Goal: Information Seeking & Learning: Find specific fact

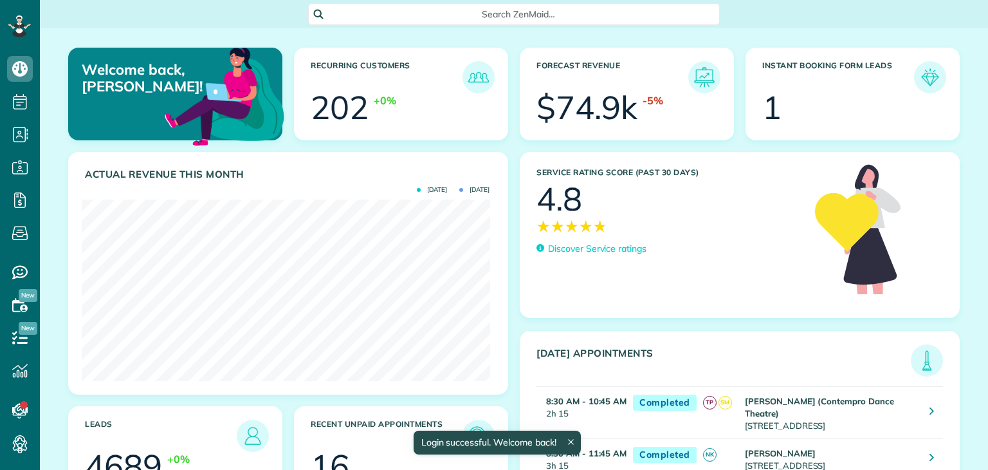
scroll to position [181, 408]
click at [50, 274] on span "Service ratings" at bounding box center [82, 269] width 65 height 12
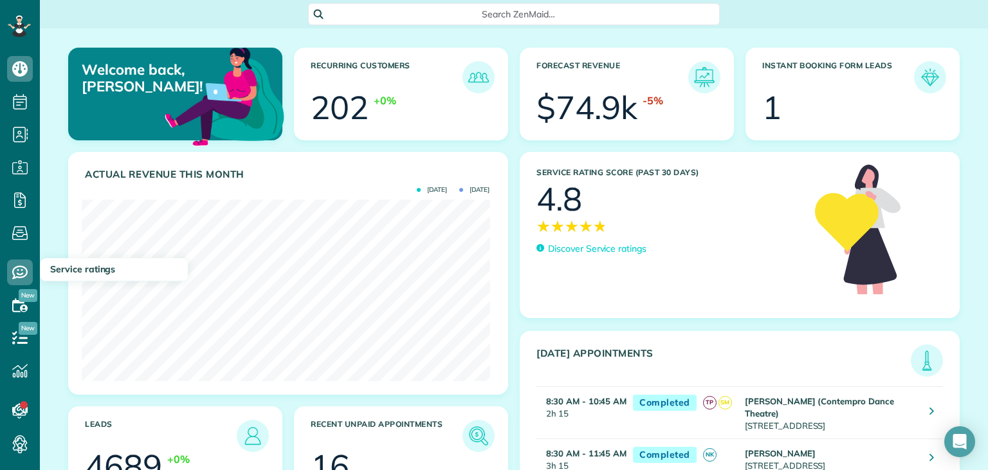
click at [65, 273] on span "Service ratings" at bounding box center [82, 269] width 65 height 12
click at [11, 276] on icon at bounding box center [20, 272] width 26 height 26
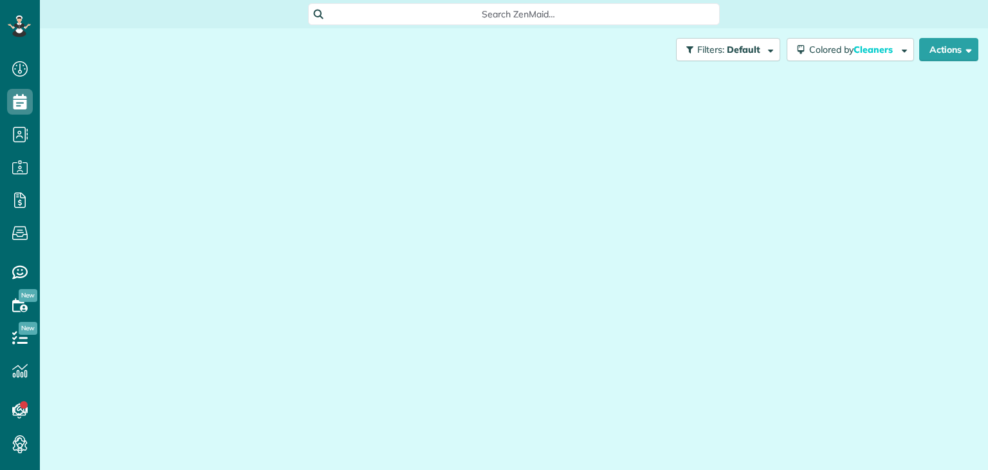
scroll to position [6, 6]
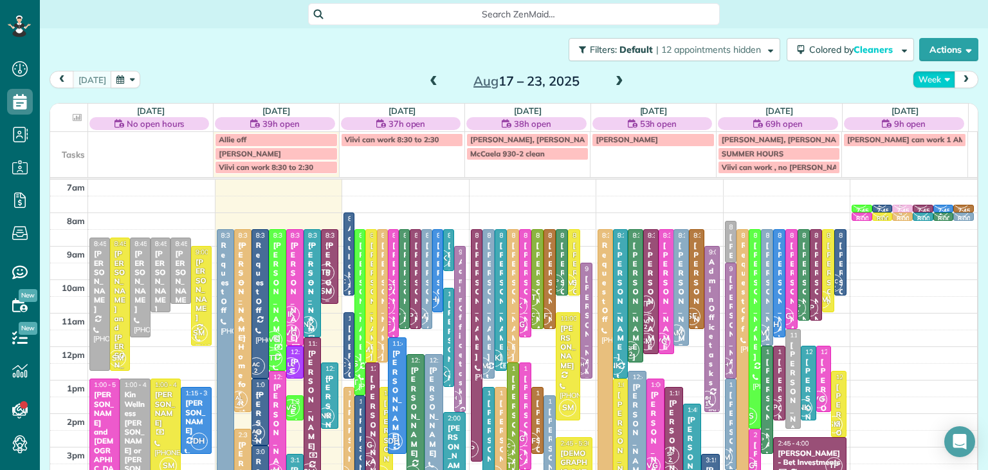
click at [923, 85] on button "Week" at bounding box center [934, 79] width 42 height 17
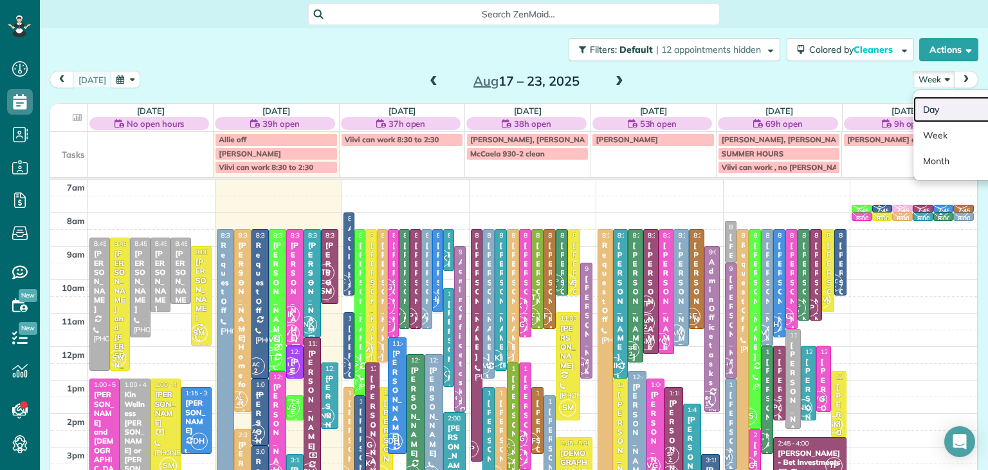
click at [938, 118] on link "Day" at bounding box center [965, 110] width 102 height 26
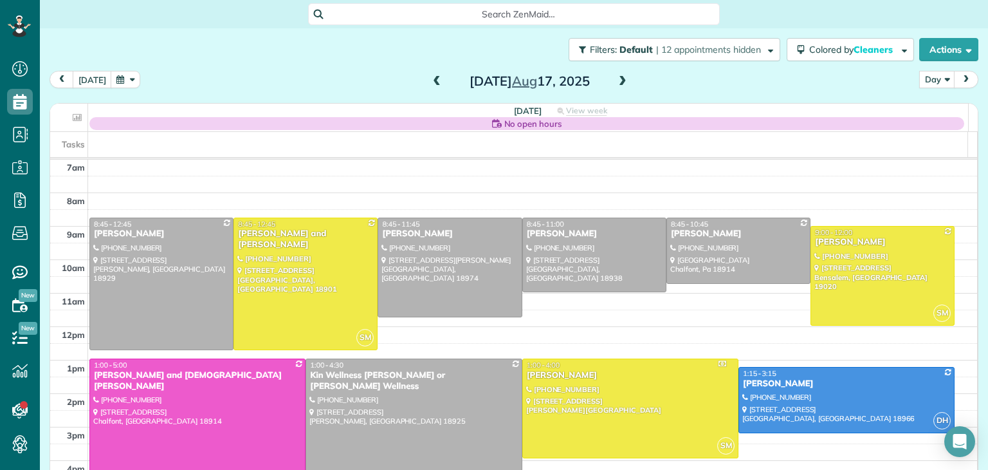
click at [616, 82] on span at bounding box center [623, 82] width 14 height 12
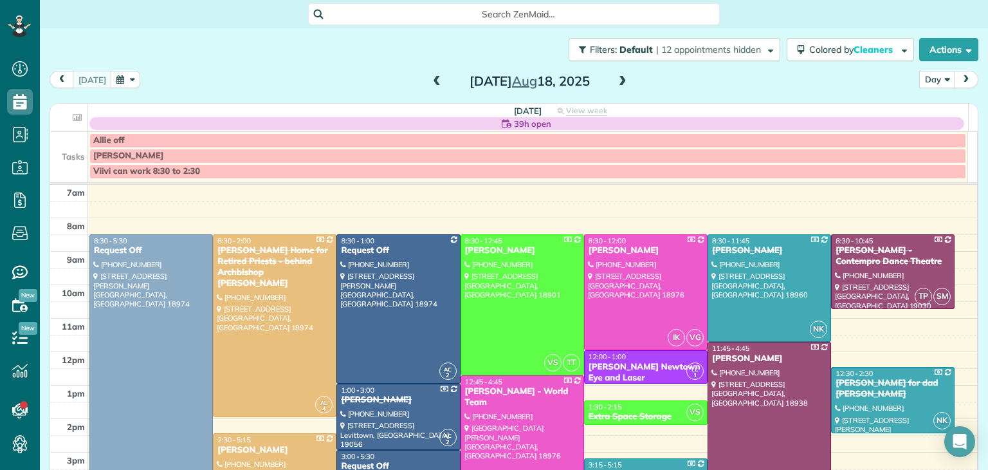
click at [616, 82] on span at bounding box center [623, 82] width 14 height 12
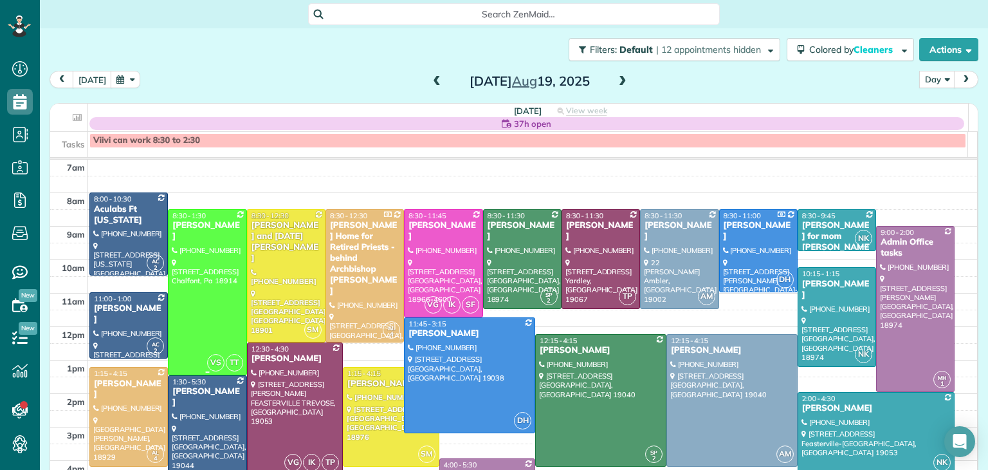
click at [181, 304] on div at bounding box center [207, 292] width 77 height 165
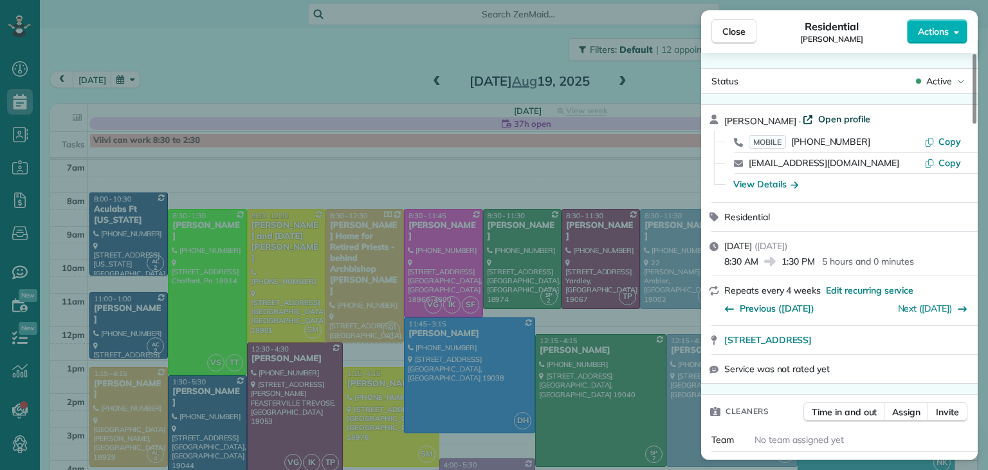
click at [834, 116] on span "Open profile" at bounding box center [844, 119] width 52 height 13
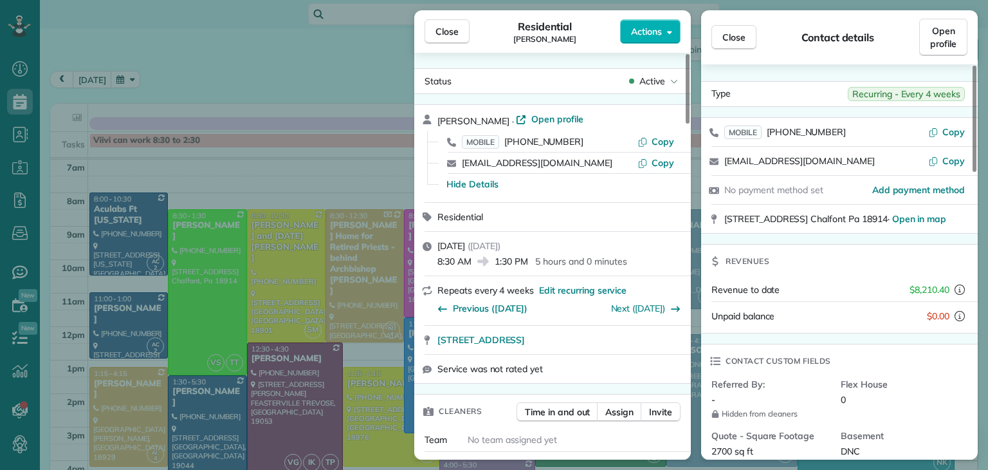
click at [372, 87] on div "Close Residential Joseph Braun Actions Status Active Joseph Braun · Open profil…" at bounding box center [494, 235] width 988 height 470
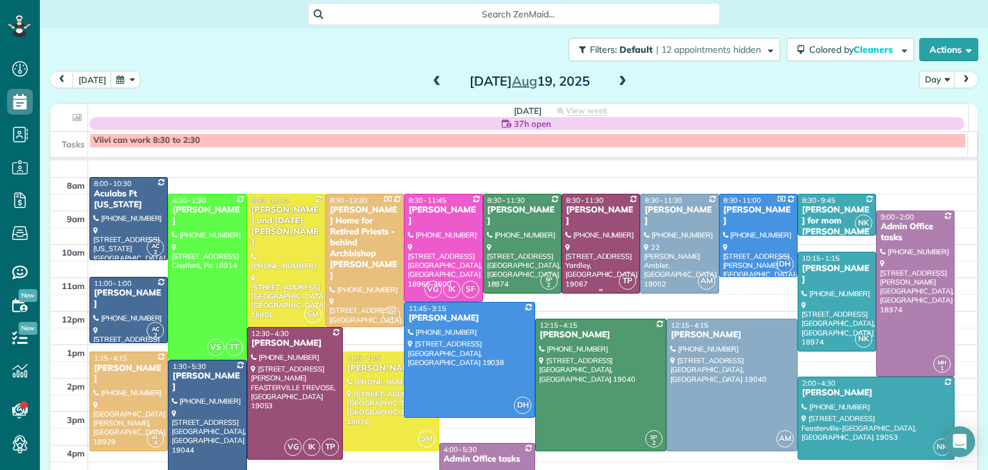
scroll to position [15, 0]
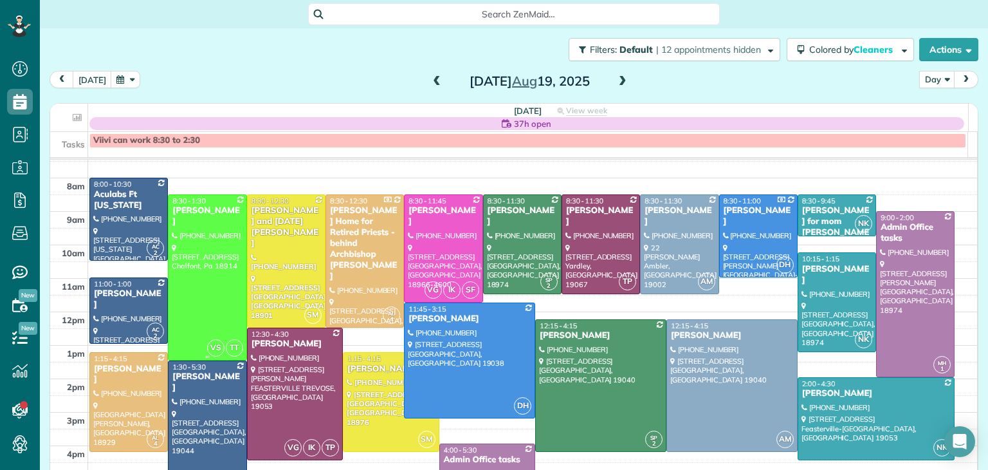
click at [175, 258] on div at bounding box center [207, 277] width 77 height 165
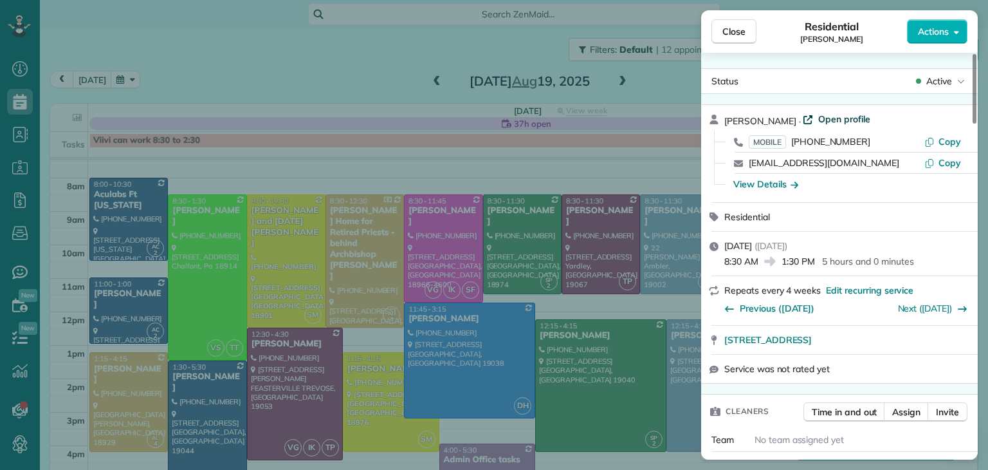
click at [818, 116] on span "Open profile" at bounding box center [844, 119] width 52 height 13
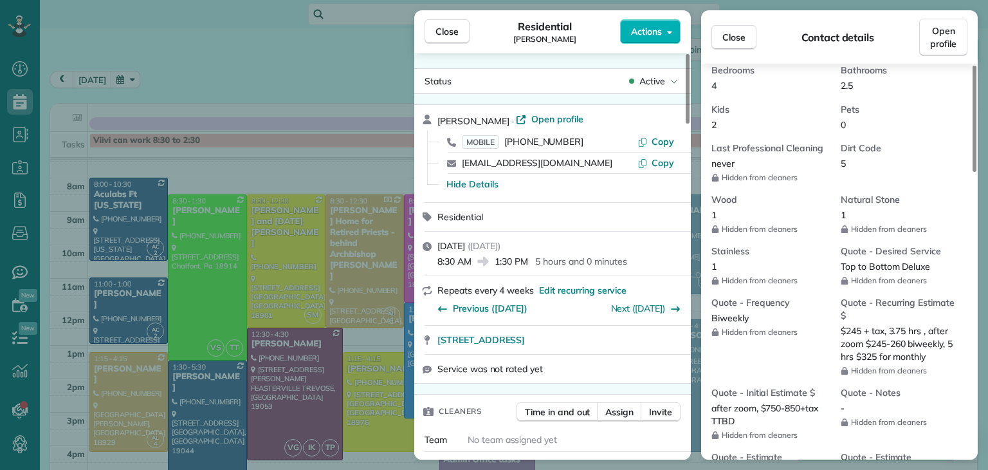
scroll to position [468, 0]
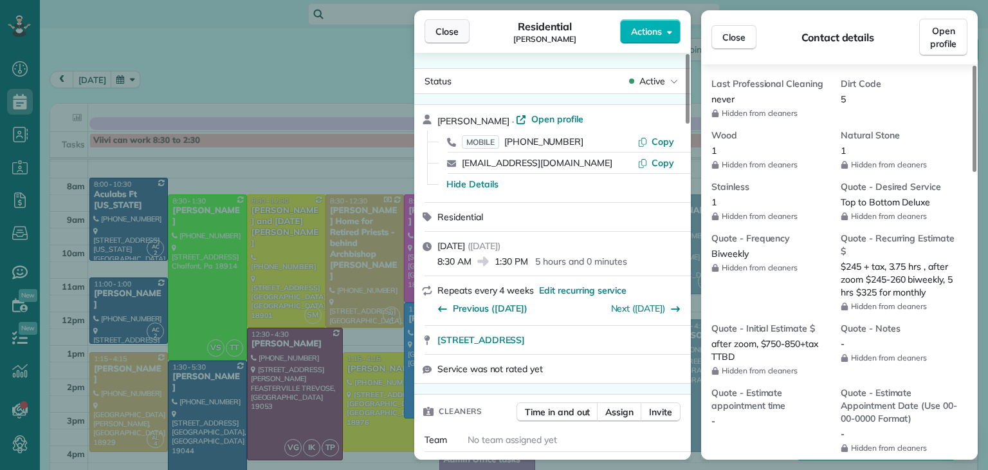
click at [450, 26] on span "Close" at bounding box center [447, 31] width 23 height 13
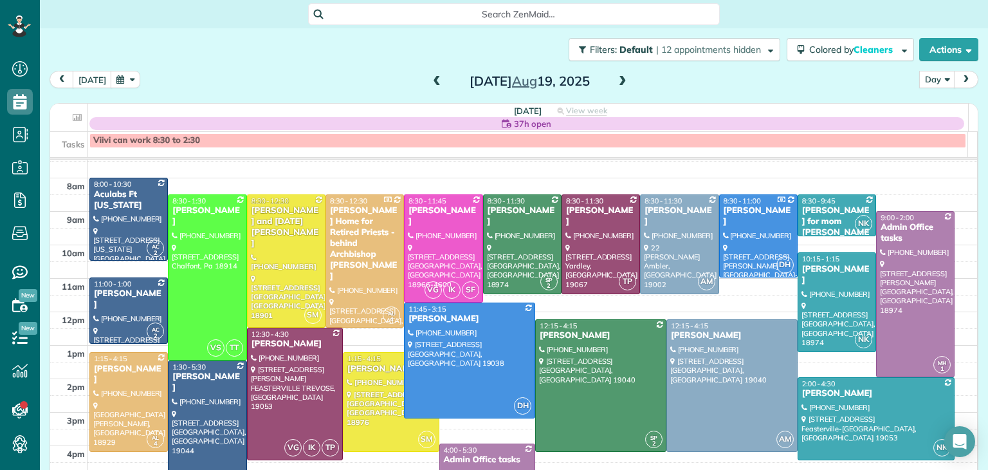
click at [430, 75] on span at bounding box center [437, 81] width 14 height 19
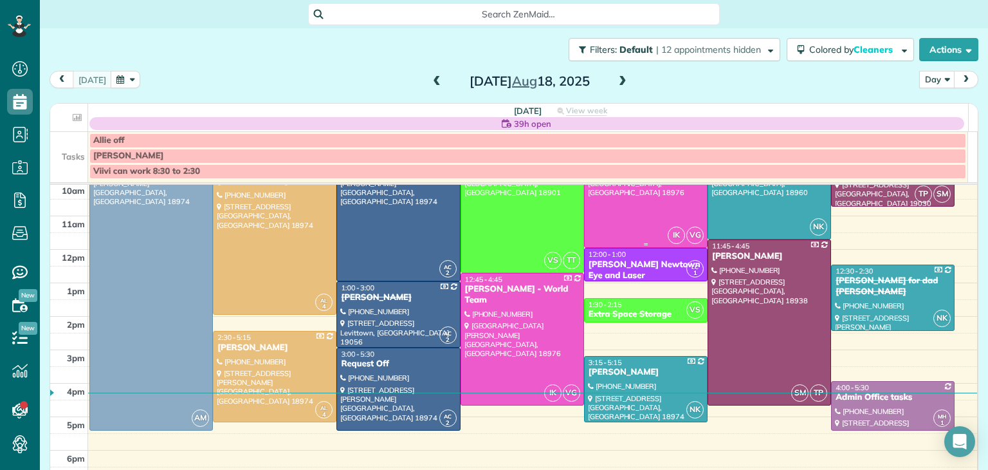
scroll to position [103, 0]
click at [512, 340] on div at bounding box center [522, 338] width 122 height 131
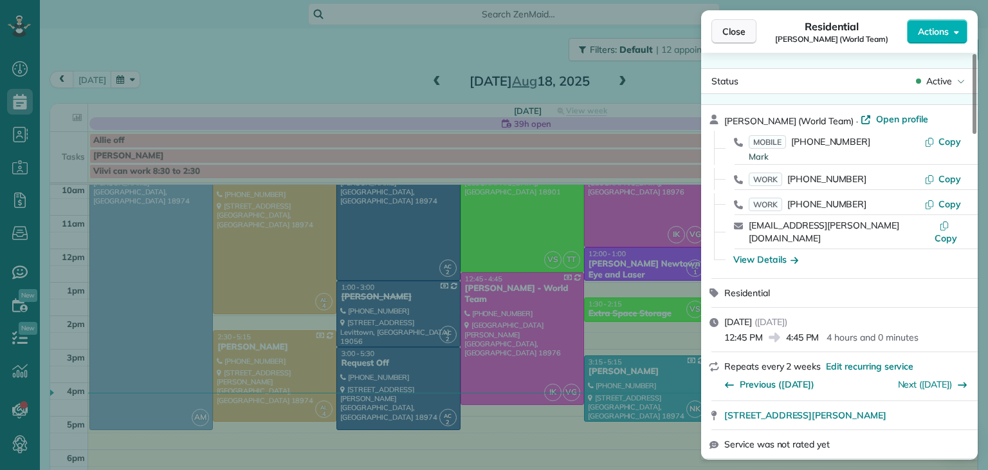
click at [721, 26] on button "Close" at bounding box center [734, 31] width 45 height 24
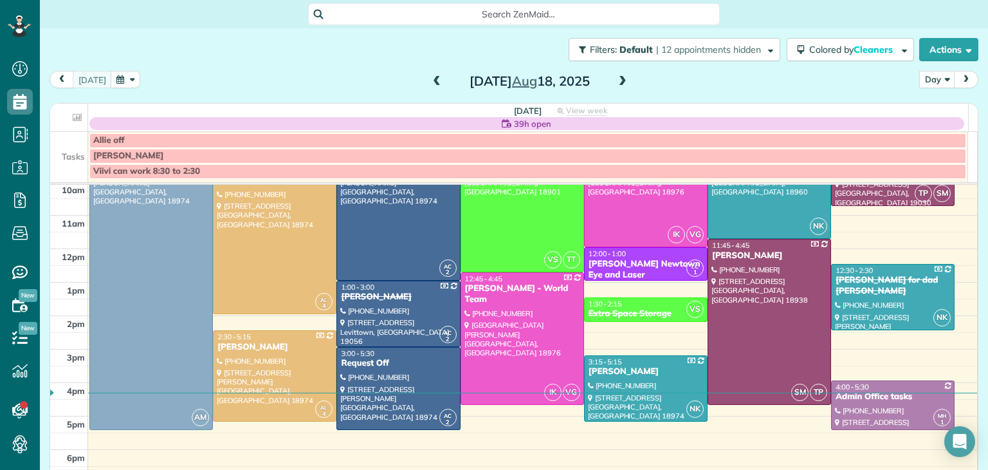
click at [618, 78] on span at bounding box center [623, 82] width 14 height 12
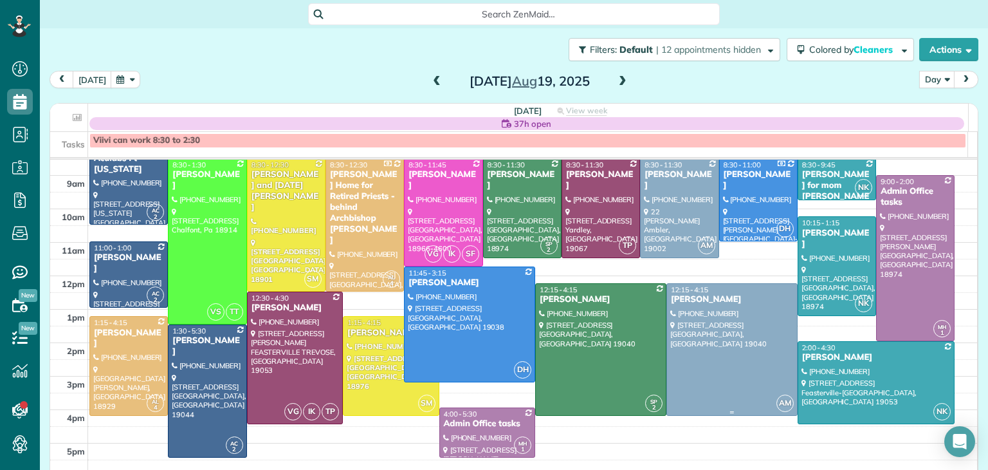
scroll to position [51, 0]
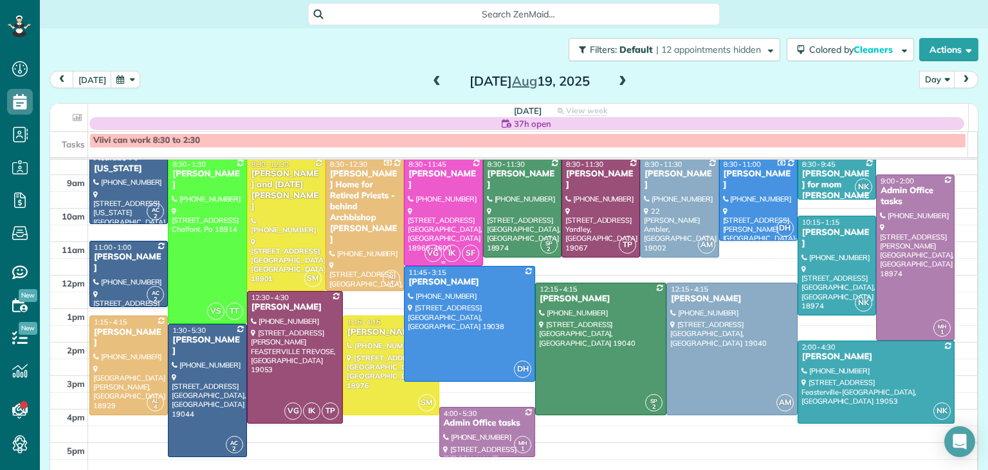
click at [446, 216] on div at bounding box center [443, 211] width 77 height 107
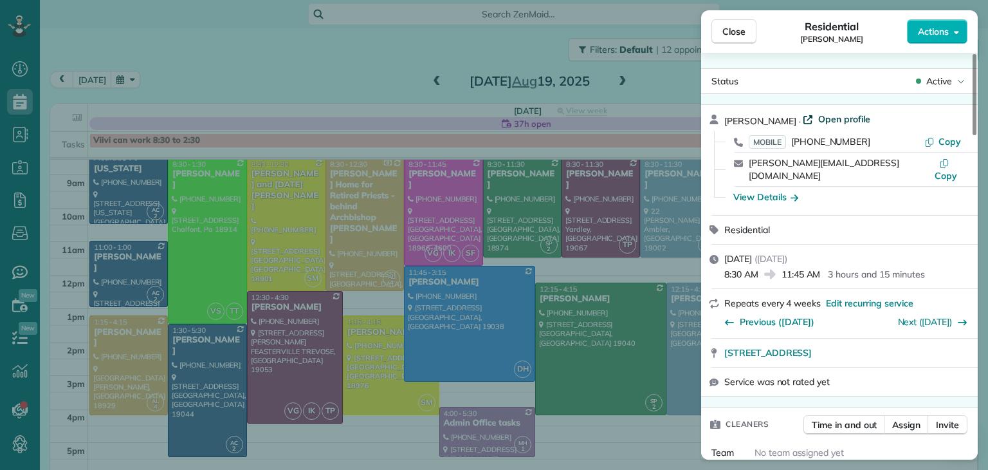
click at [845, 121] on span "Open profile" at bounding box center [844, 119] width 52 height 13
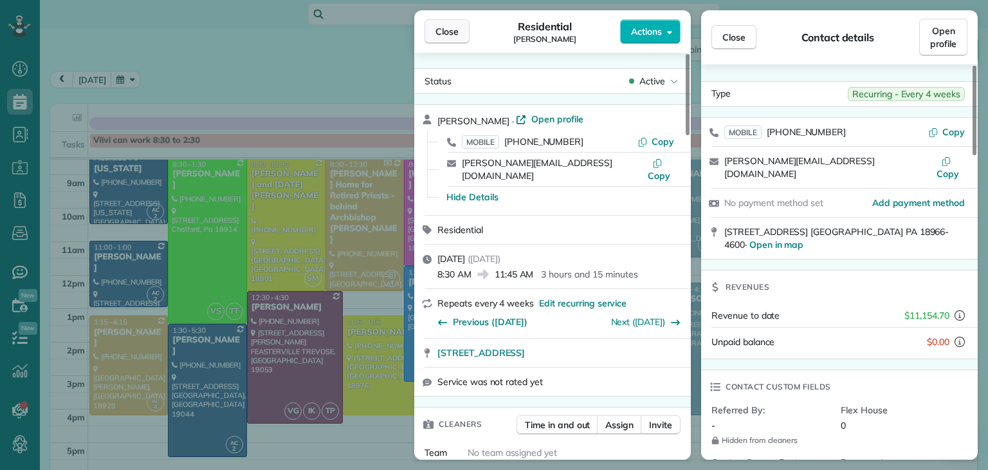
click at [449, 30] on span "Close" at bounding box center [447, 31] width 23 height 13
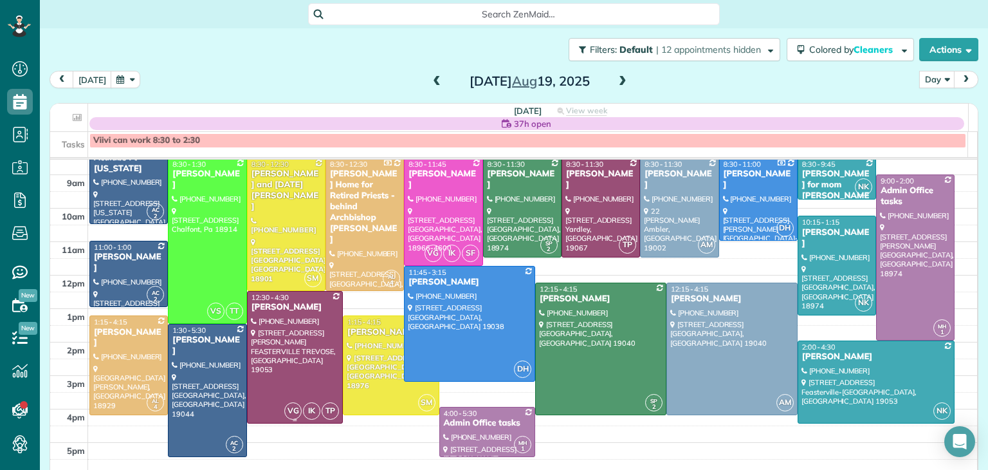
click at [283, 373] on div at bounding box center [295, 356] width 95 height 131
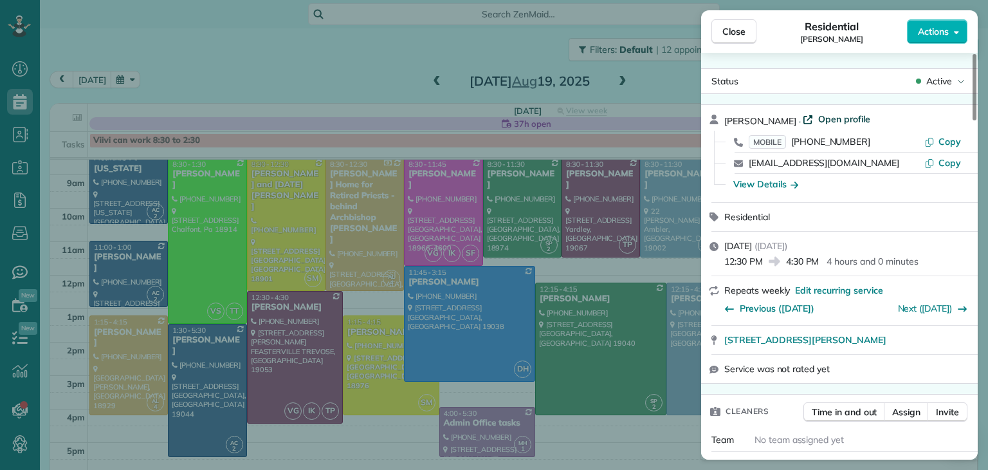
click at [848, 115] on span "Open profile" at bounding box center [844, 119] width 52 height 13
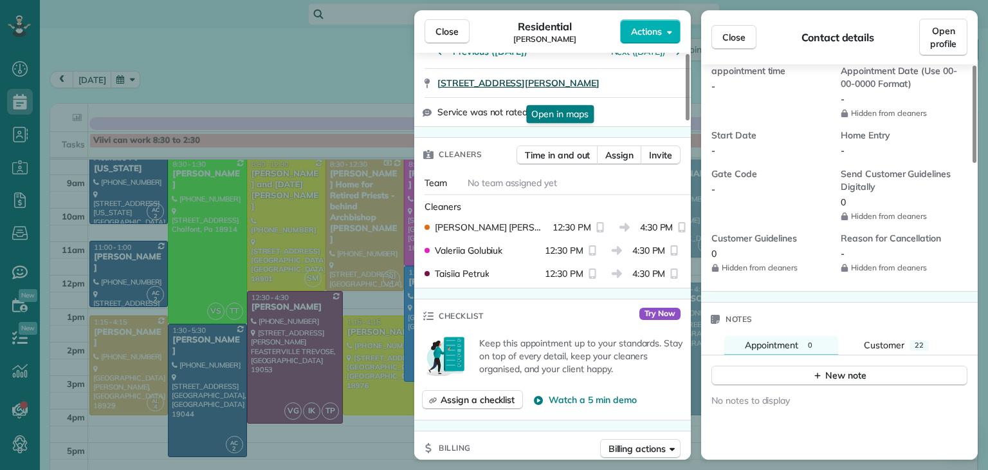
scroll to position [255, 0]
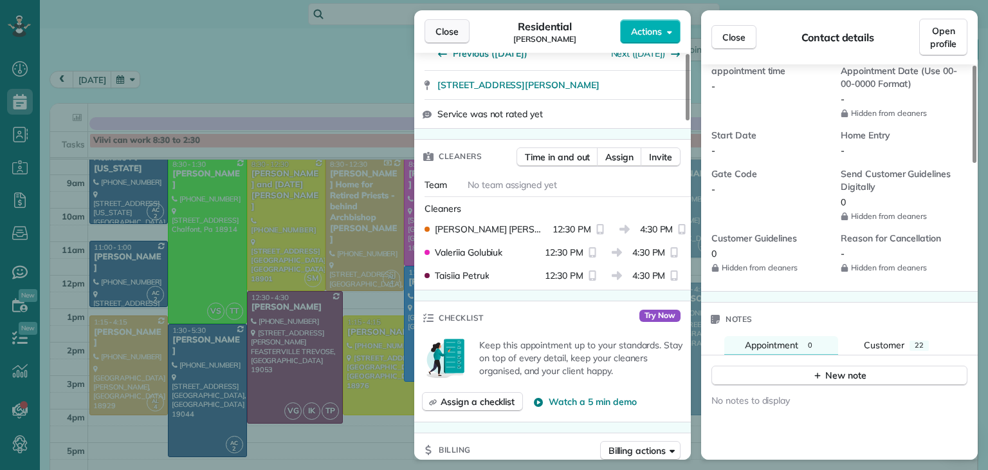
click at [455, 37] on span "Close" at bounding box center [447, 31] width 23 height 13
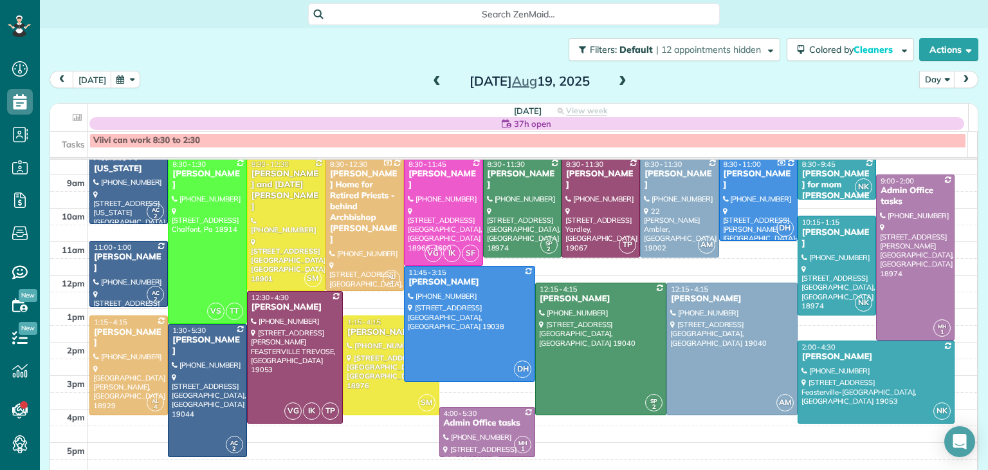
click at [430, 90] on span at bounding box center [437, 81] width 14 height 19
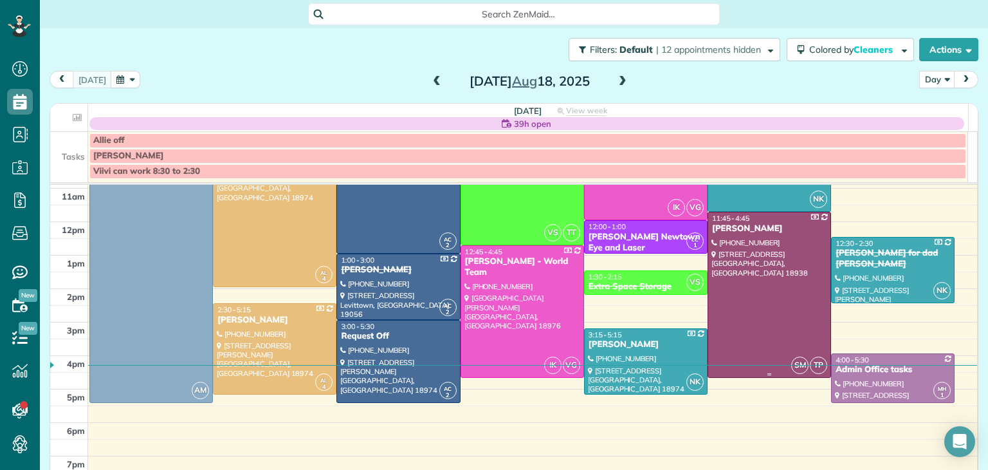
scroll to position [129, 0]
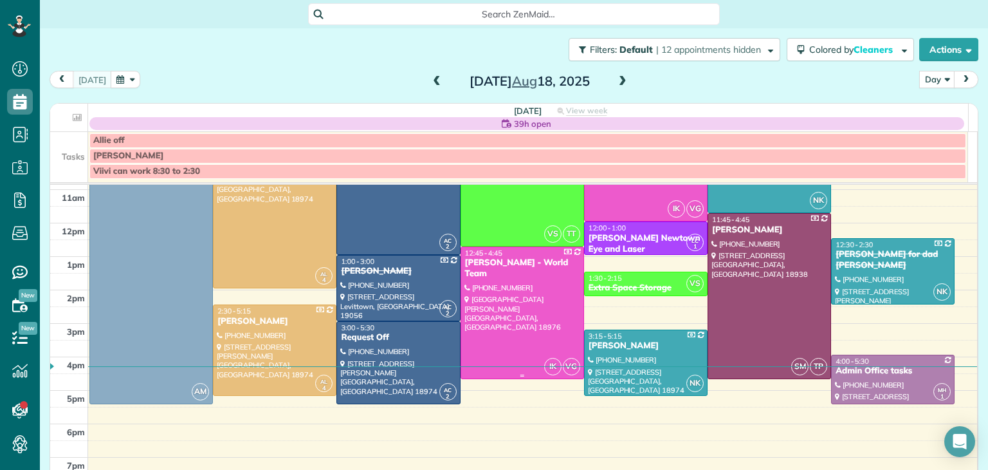
click at [531, 304] on div at bounding box center [522, 312] width 122 height 131
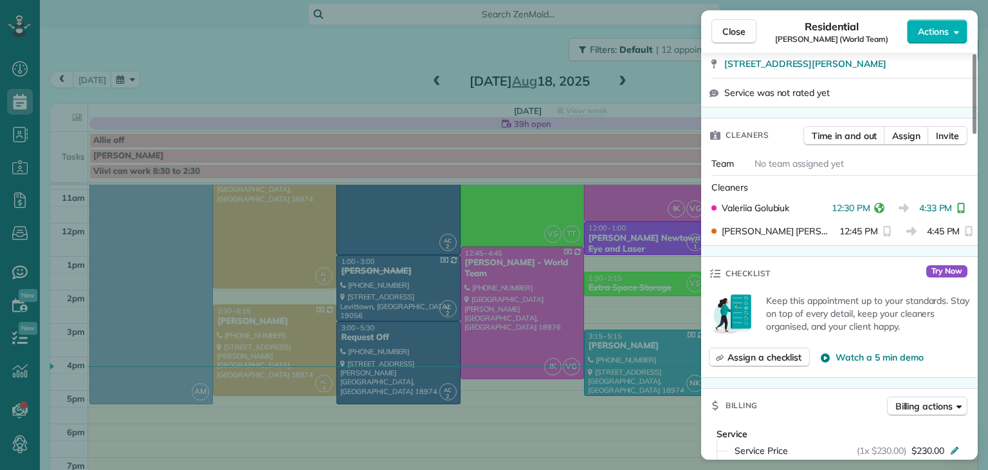
scroll to position [353, 0]
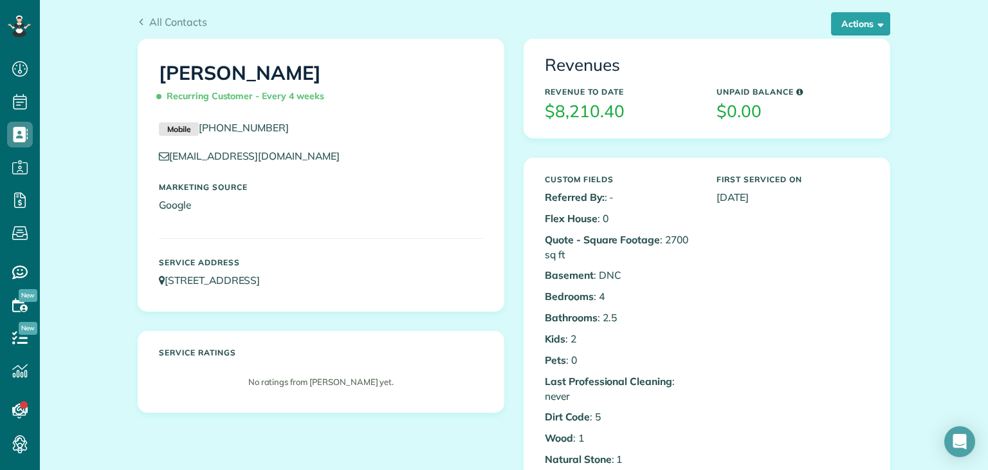
scroll to position [33, 0]
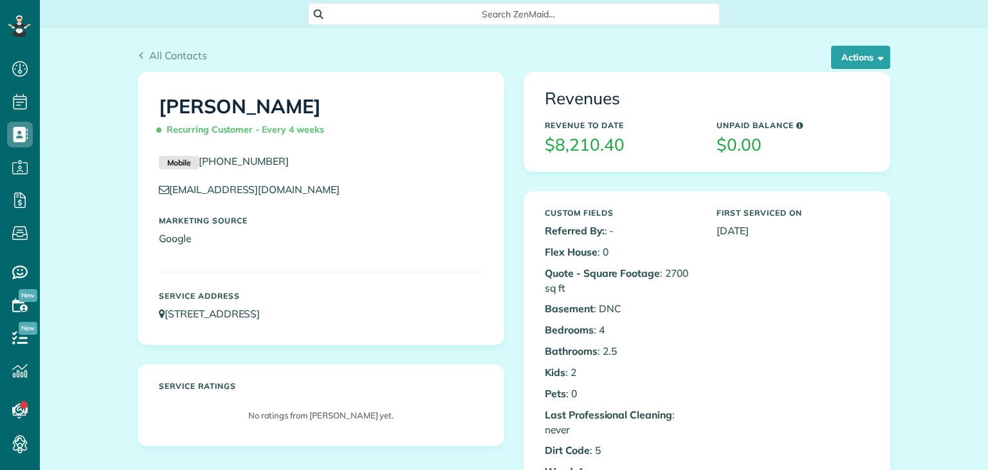
scroll to position [6, 6]
drag, startPoint x: 388, startPoint y: 307, endPoint x: 161, endPoint y: 316, distance: 227.3
click at [161, 316] on p "147 Upper State Rd Chalfont Pa 18914" at bounding box center [321, 313] width 324 height 15
copy link "147 Upper State Rd Chalfont Pa 18914"
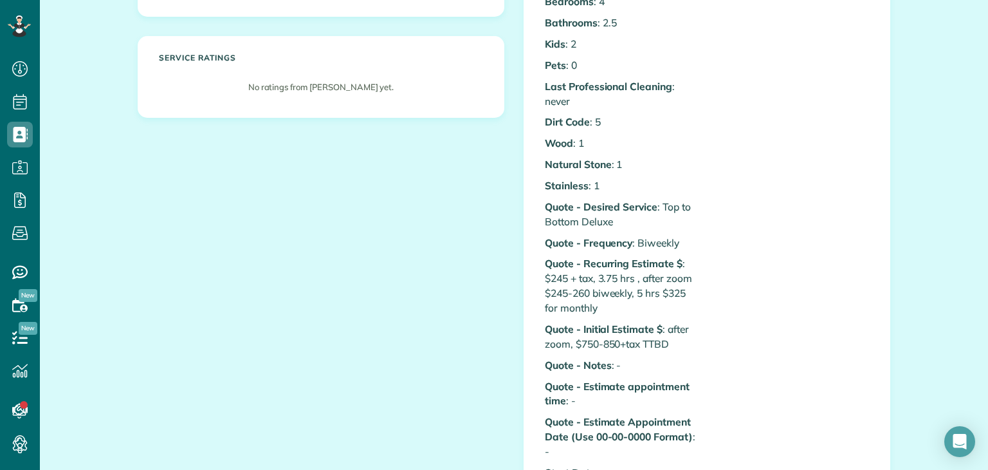
scroll to position [0, 0]
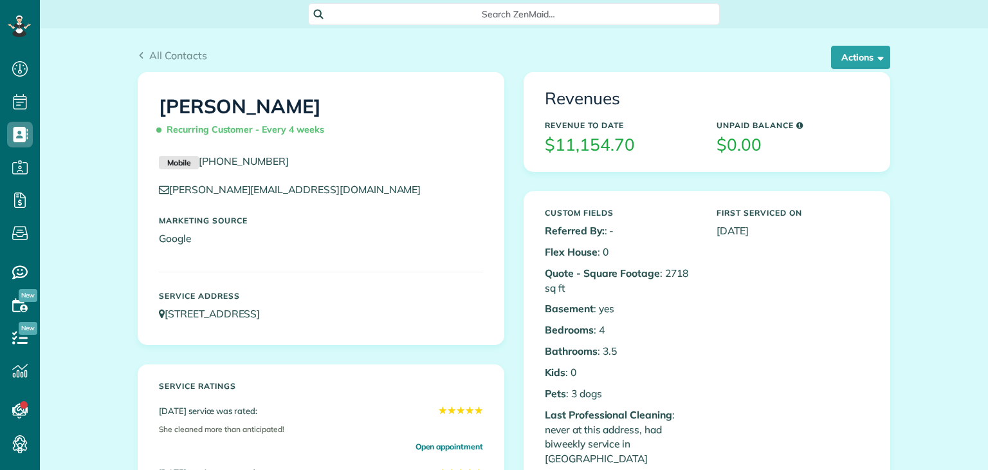
scroll to position [6, 6]
drag, startPoint x: 163, startPoint y: 321, endPoint x: 358, endPoint y: 327, distance: 195.0
click at [358, 327] on div "Service Address [STREET_ADDRESS]" at bounding box center [321, 306] width 344 height 42
copy link "[STREET_ADDRESS]"
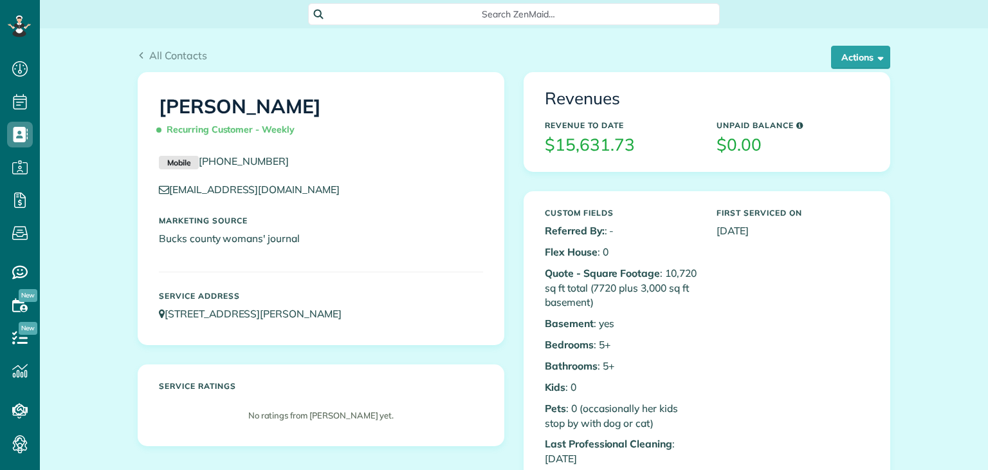
scroll to position [6, 6]
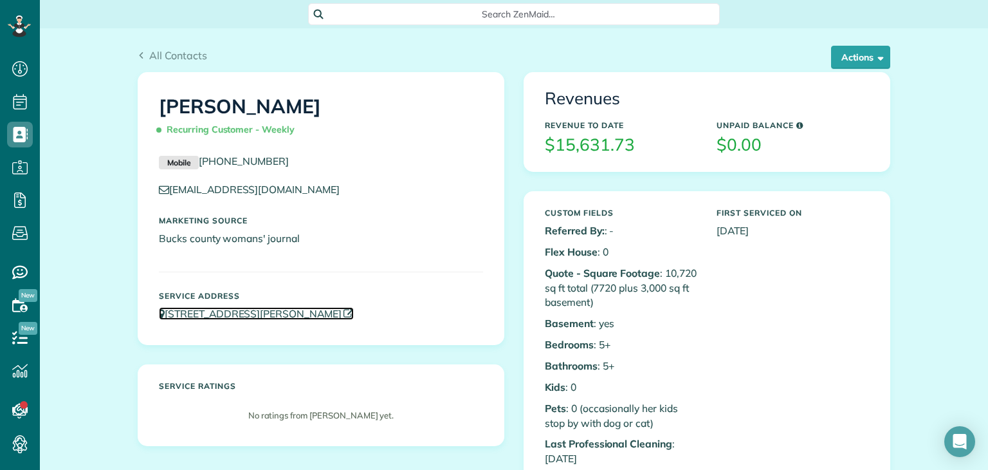
click at [354, 309] on icon at bounding box center [349, 314] width 10 height 10
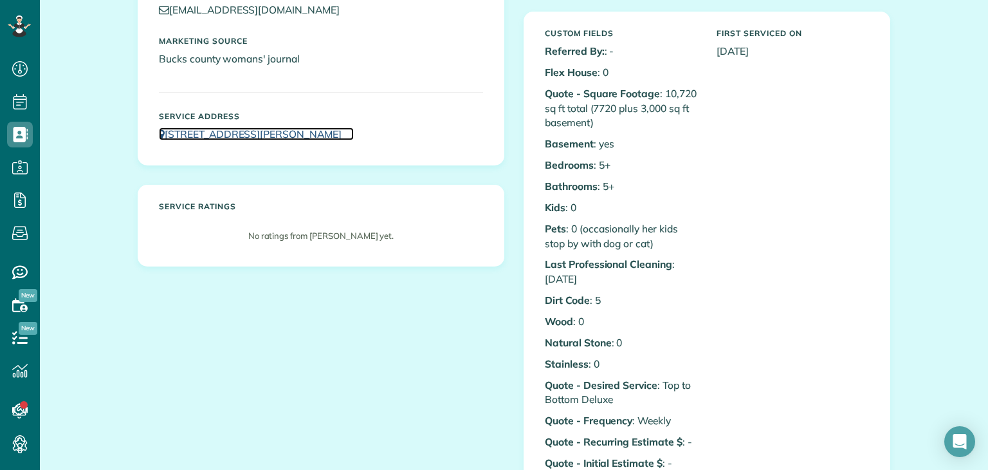
scroll to position [0, 0]
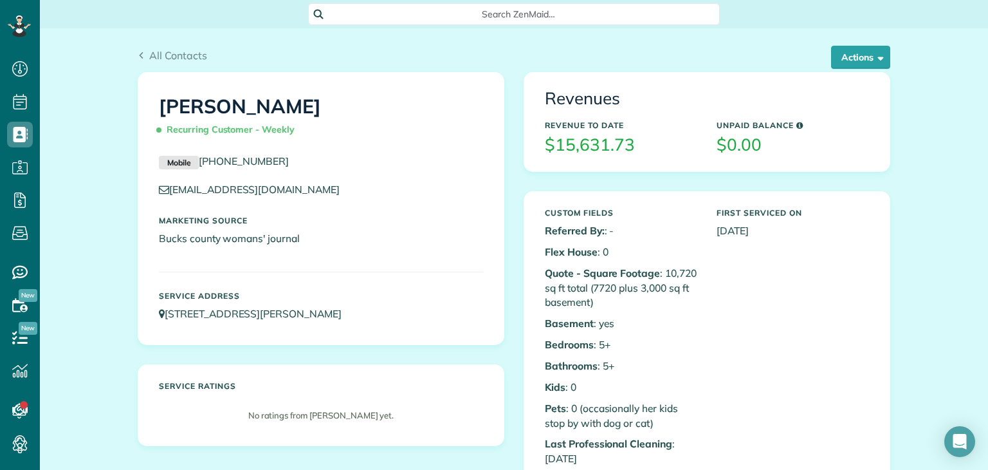
drag, startPoint x: 441, startPoint y: 324, endPoint x: 162, endPoint y: 337, distance: 279.5
click at [162, 337] on div "Tina E Frascella Recurring Customer - Weekly Mobile (215) 431-5342 jdf625@aol.c…" at bounding box center [320, 208] width 365 height 271
copy link "130 Forrest Creek Court FEASTERVILLE TREVOSE PA 19053"
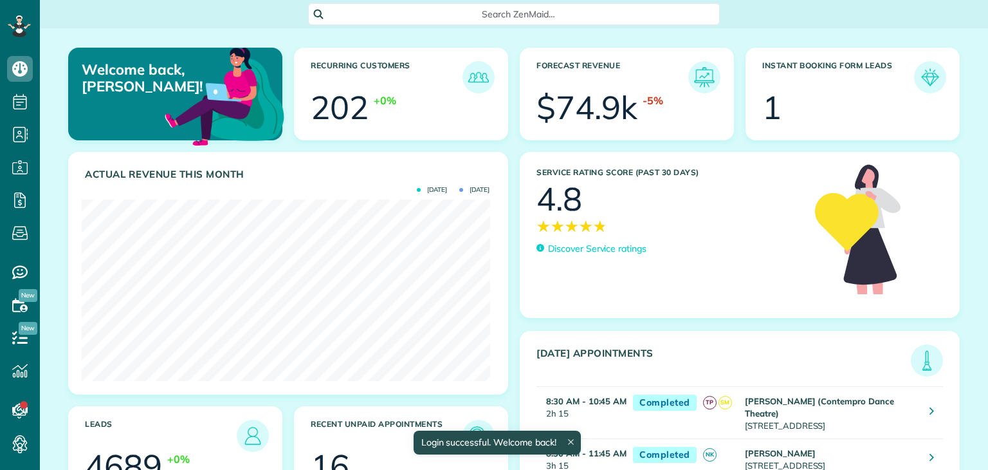
scroll to position [181, 408]
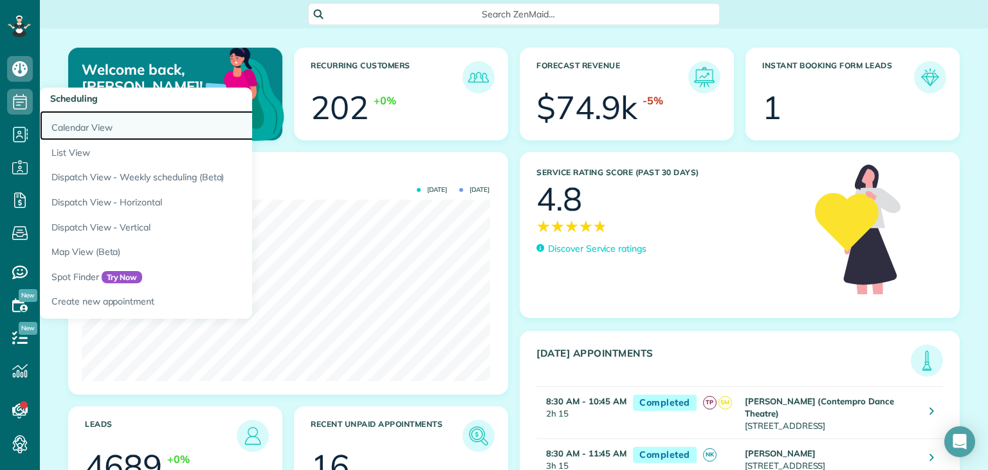
click at [73, 127] on link "Calendar View" at bounding box center [201, 126] width 322 height 30
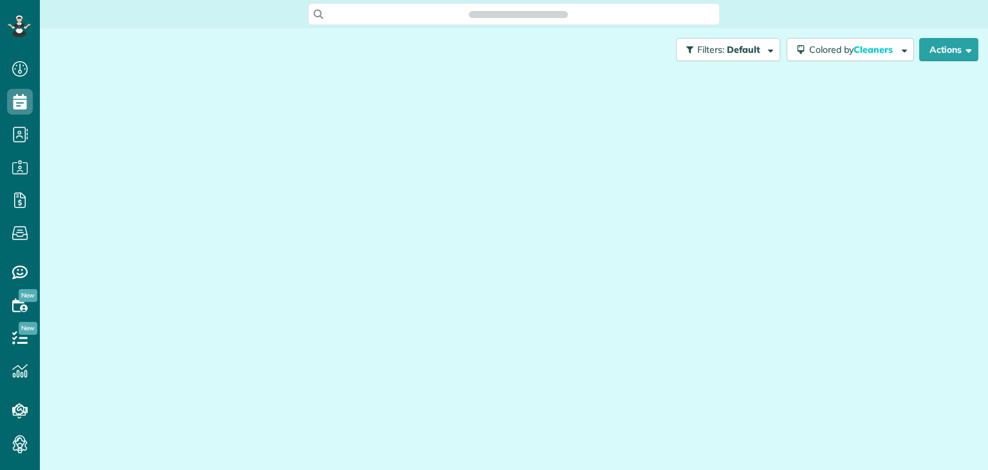
scroll to position [6, 6]
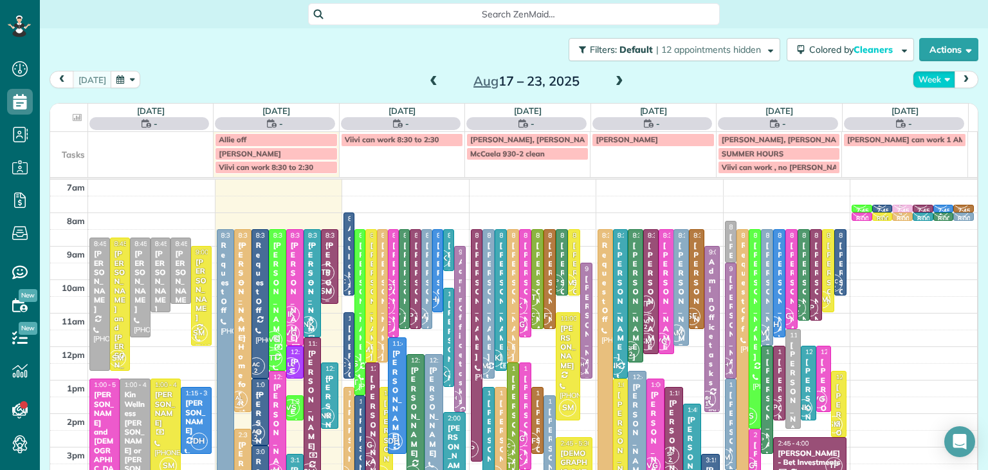
click at [919, 78] on button "Week" at bounding box center [934, 79] width 42 height 17
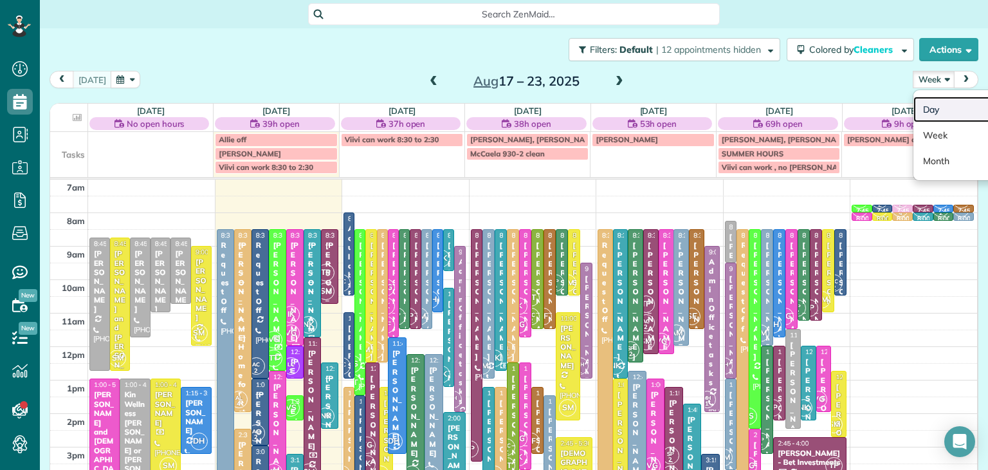
click at [939, 115] on link "Day" at bounding box center [965, 110] width 102 height 26
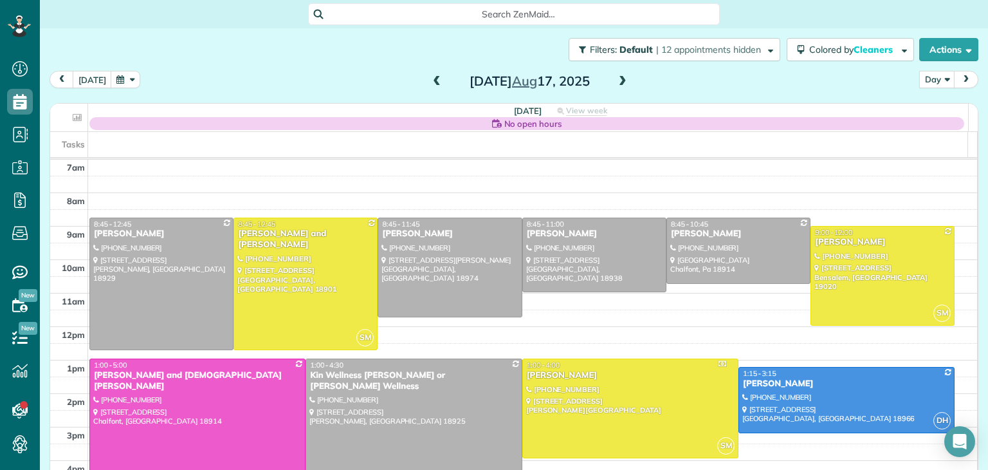
click at [616, 86] on span at bounding box center [623, 82] width 14 height 12
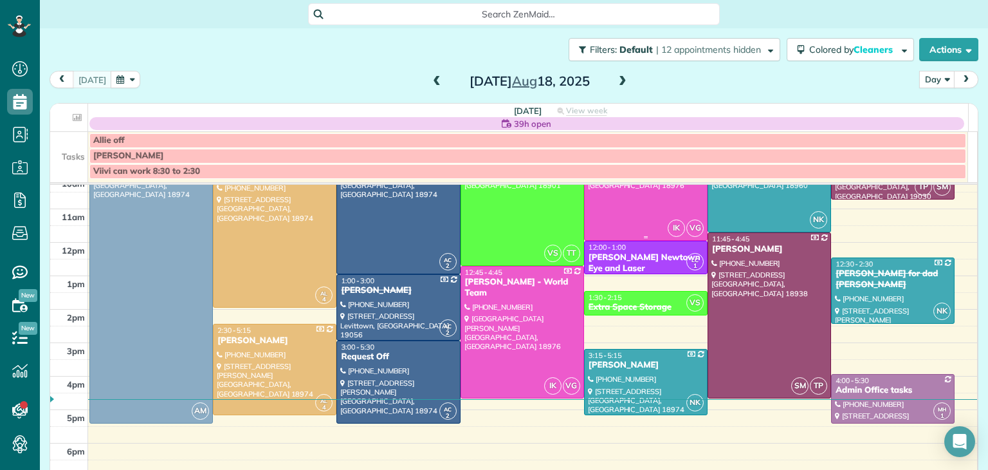
scroll to position [108, 0]
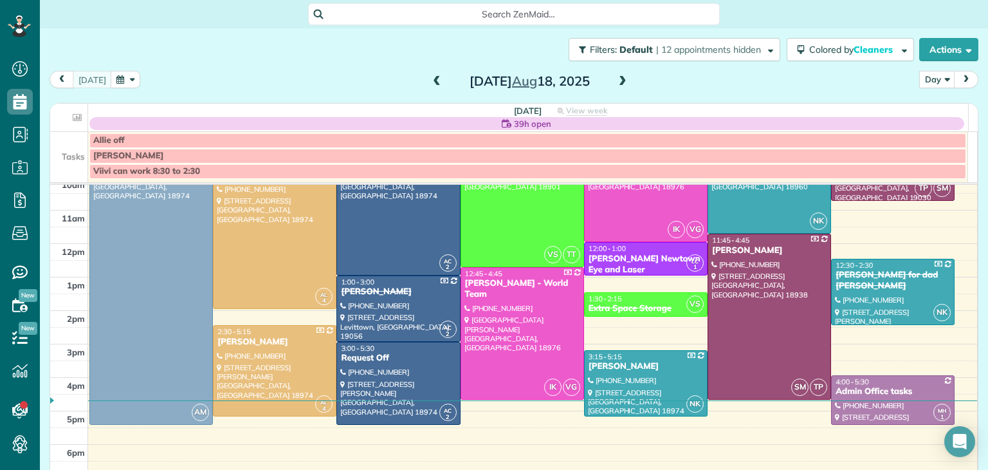
click at [616, 79] on span at bounding box center [623, 82] width 14 height 12
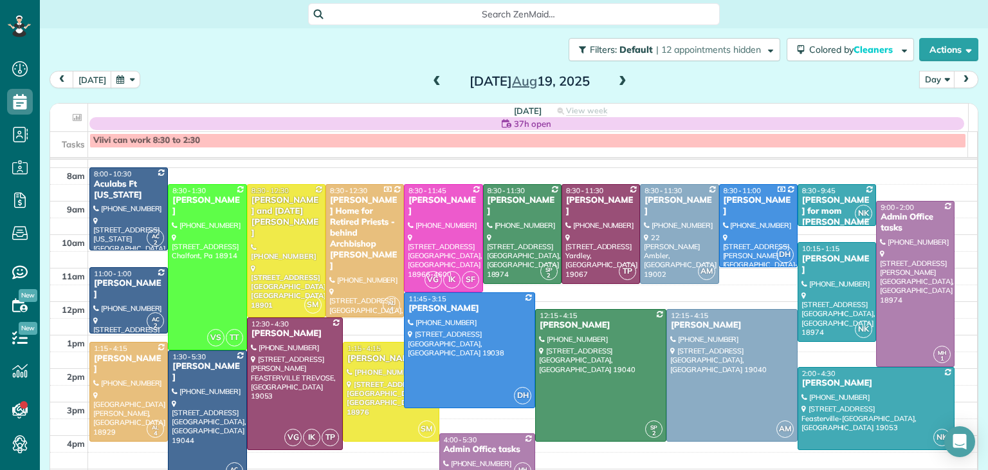
scroll to position [26, 0]
click at [616, 78] on span at bounding box center [623, 82] width 14 height 12
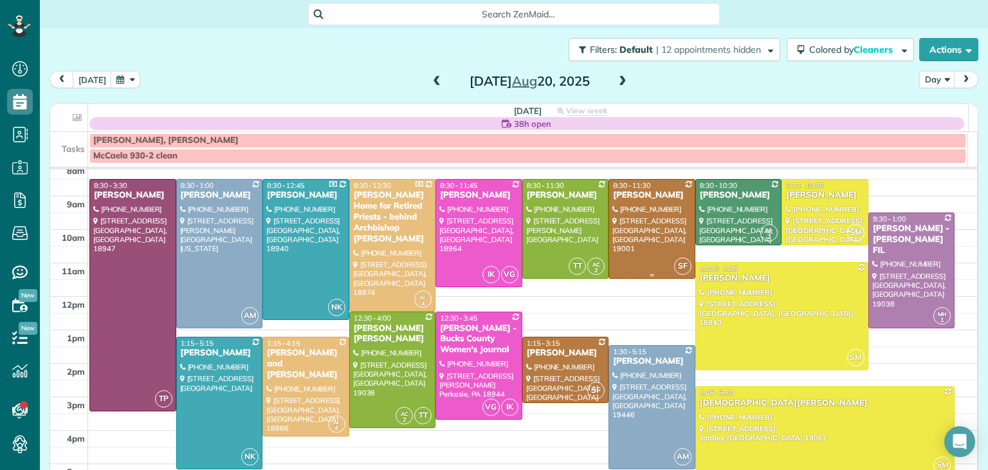
scroll to position [46, 0]
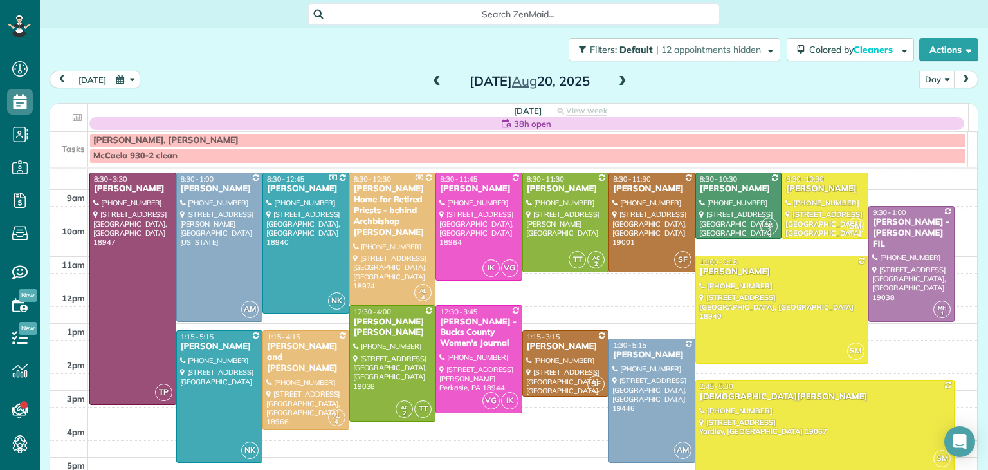
click at [616, 80] on span at bounding box center [623, 82] width 14 height 12
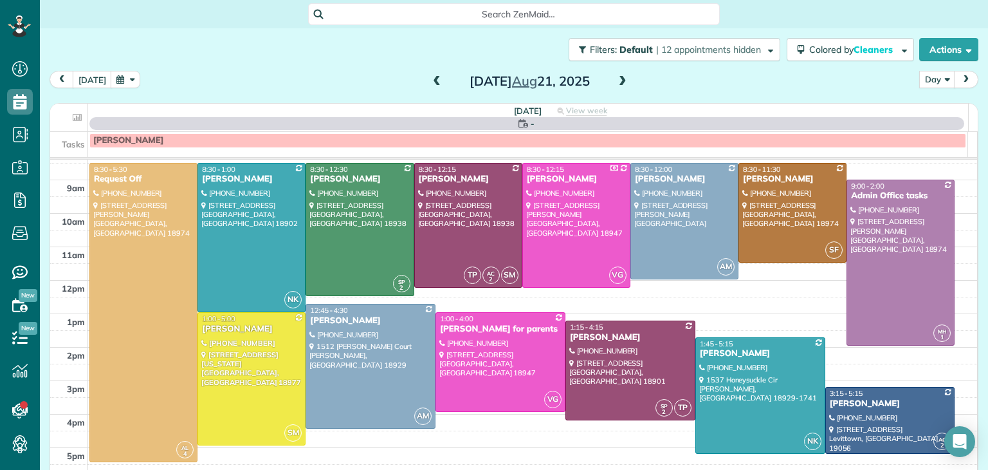
scroll to position [0, 0]
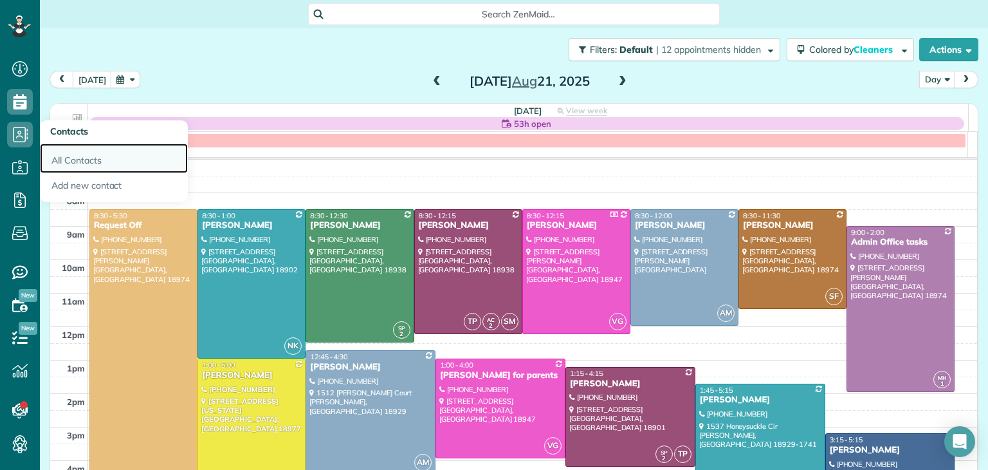
click at [68, 154] on link "All Contacts" at bounding box center [114, 158] width 148 height 30
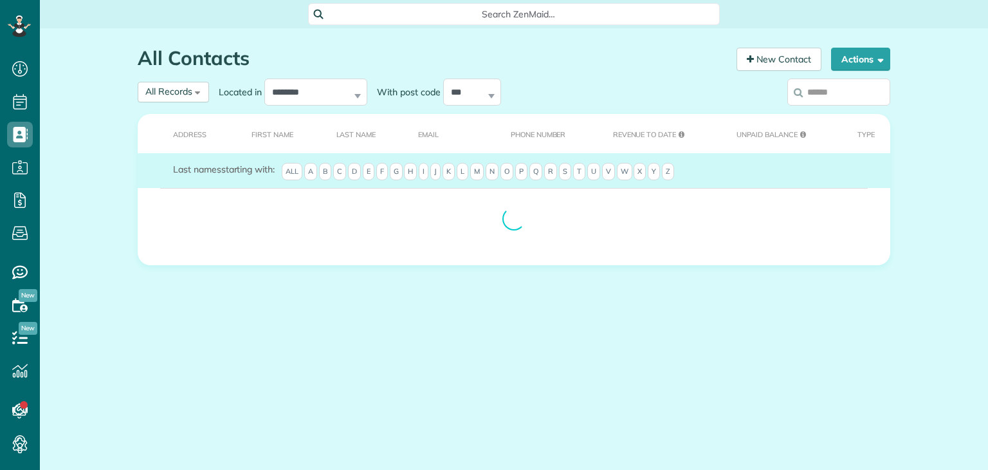
scroll to position [6, 6]
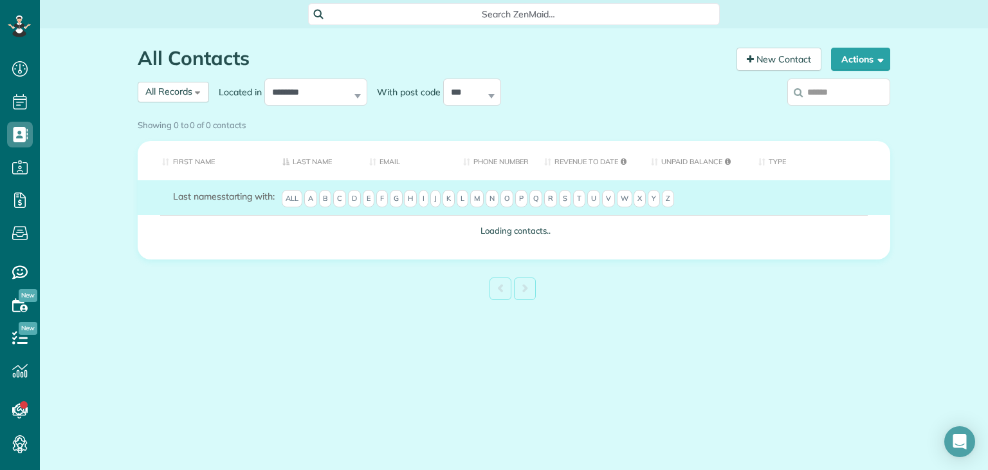
click at [167, 114] on div "Showing 0 to 0 of 0 contacts" at bounding box center [514, 125] width 772 height 23
click at [185, 98] on div "**********" at bounding box center [418, 91] width 560 height 33
click at [177, 114] on div "Showing 0 to 0 of 0 contacts" at bounding box center [514, 125] width 772 height 23
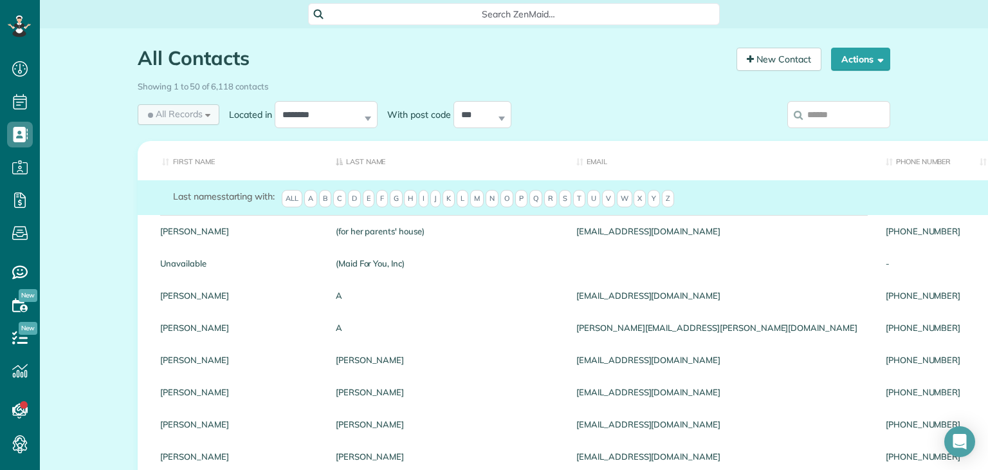
click at [170, 111] on span "All Records" at bounding box center [173, 113] width 57 height 13
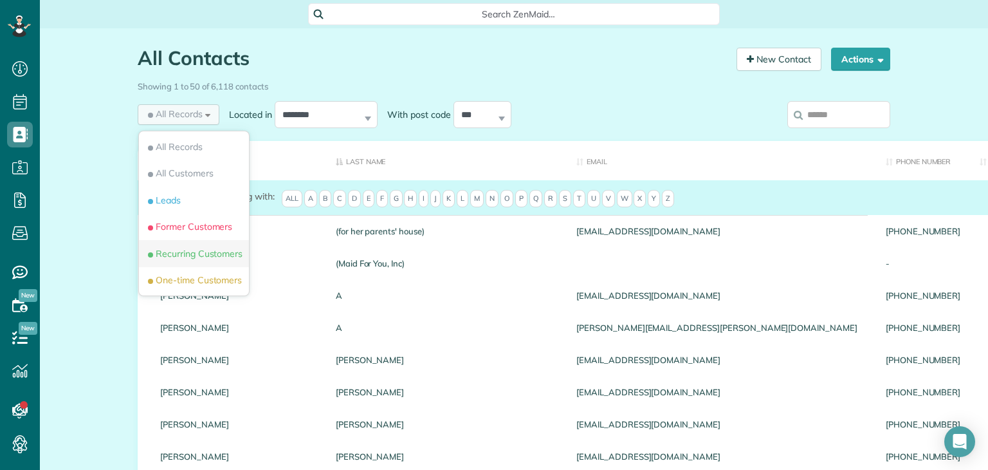
click at [196, 248] on li "Recurring Customers" at bounding box center [194, 253] width 110 height 27
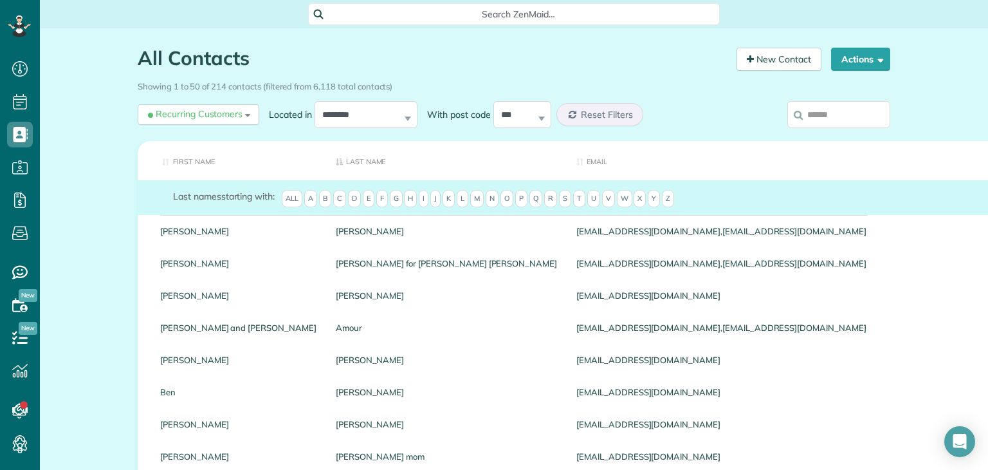
click at [852, 103] on input "search" at bounding box center [838, 114] width 103 height 27
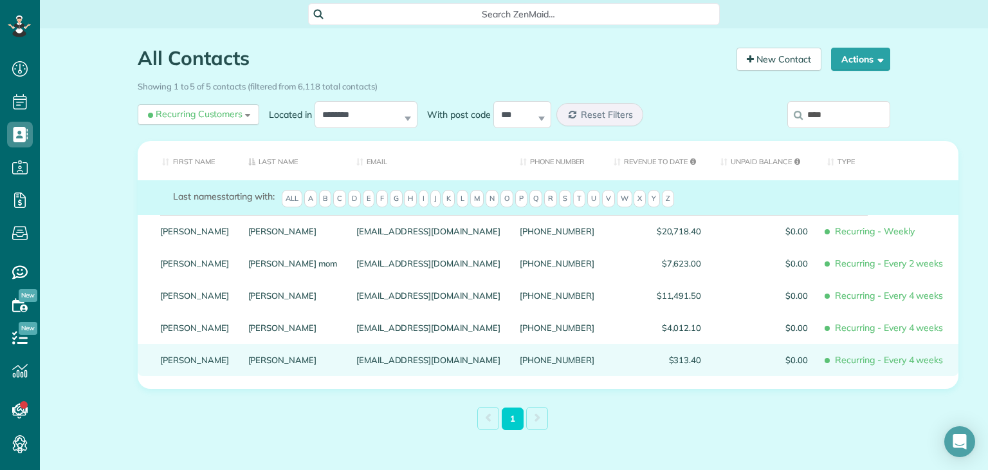
type input "****"
click at [188, 360] on link "[PERSON_NAME]" at bounding box center [194, 359] width 69 height 9
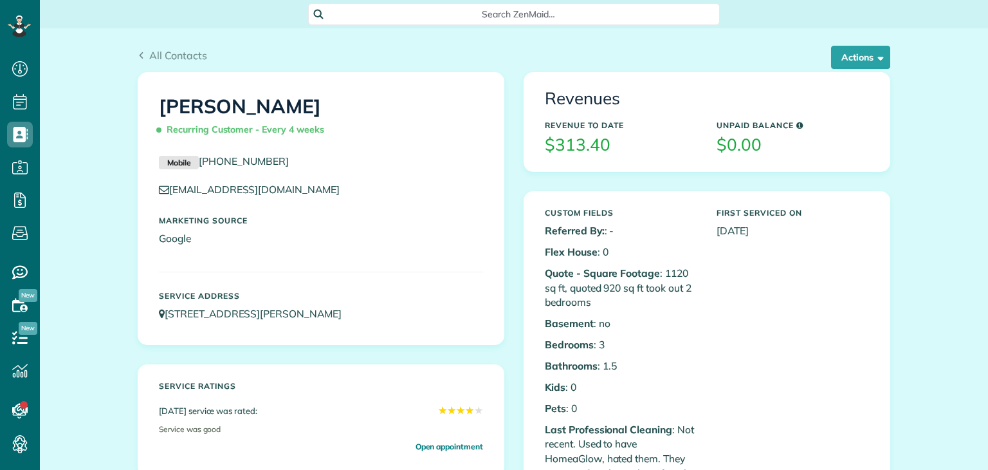
scroll to position [6, 6]
click at [854, 60] on button "Actions" at bounding box center [860, 57] width 59 height 23
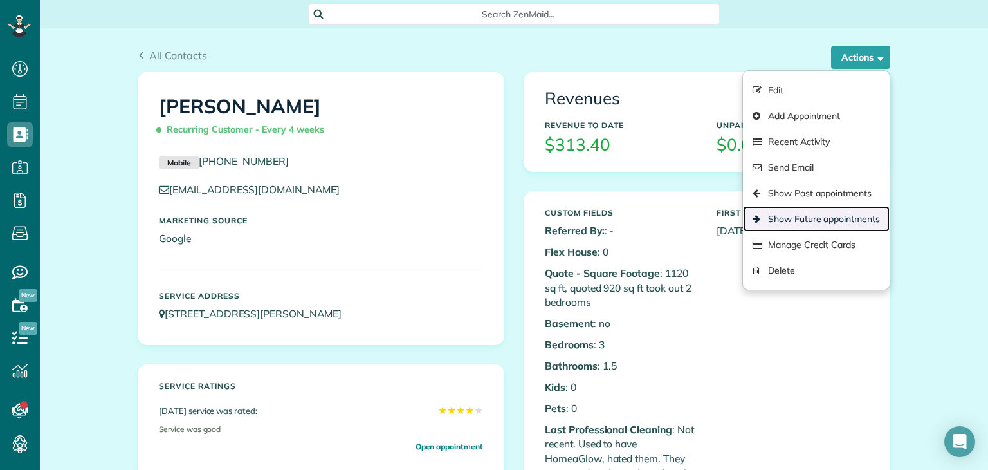
click at [849, 216] on link "Show Future appointments" at bounding box center [816, 219] width 147 height 26
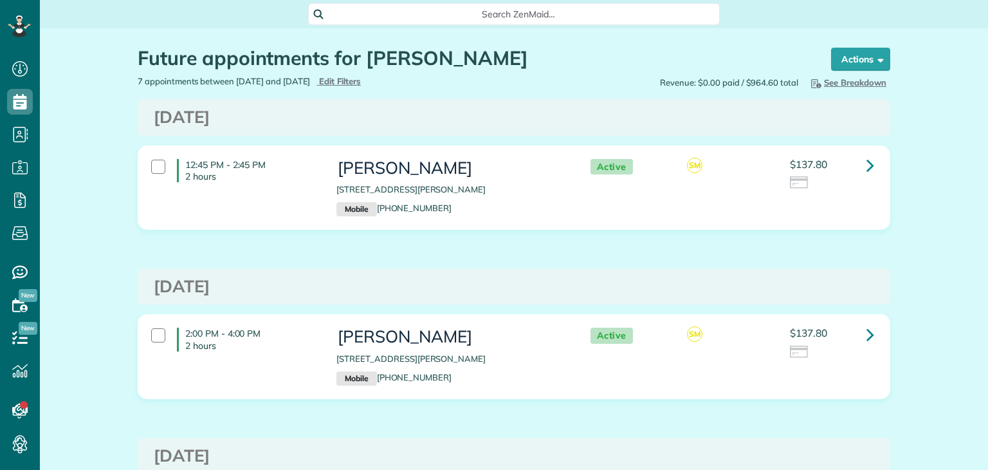
scroll to position [6, 6]
click at [849, 216] on div "12:45 PM - 2:45 PM 2 hours [PERSON_NAME] [STREET_ADDRESS][PERSON_NAME] Mobile […" at bounding box center [513, 187] width 742 height 70
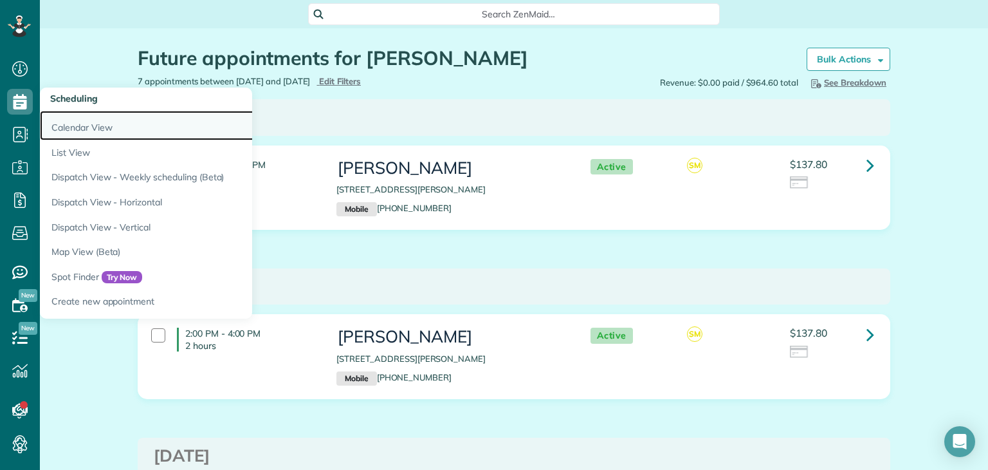
click at [93, 119] on link "Calendar View" at bounding box center [201, 126] width 322 height 30
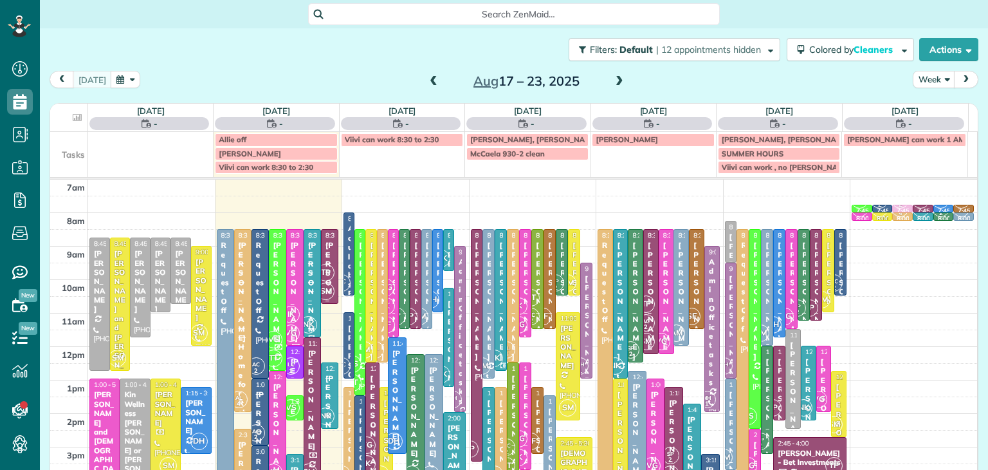
scroll to position [6, 6]
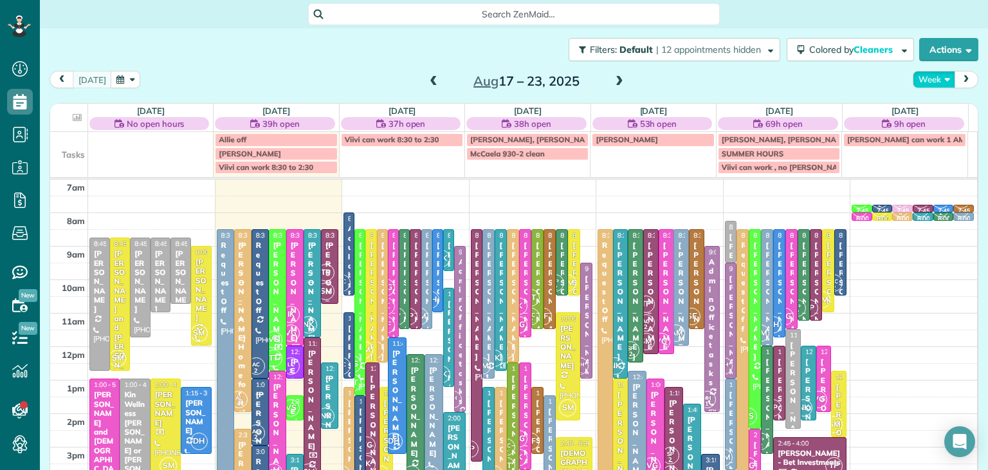
click at [924, 82] on button "Week" at bounding box center [934, 79] width 42 height 17
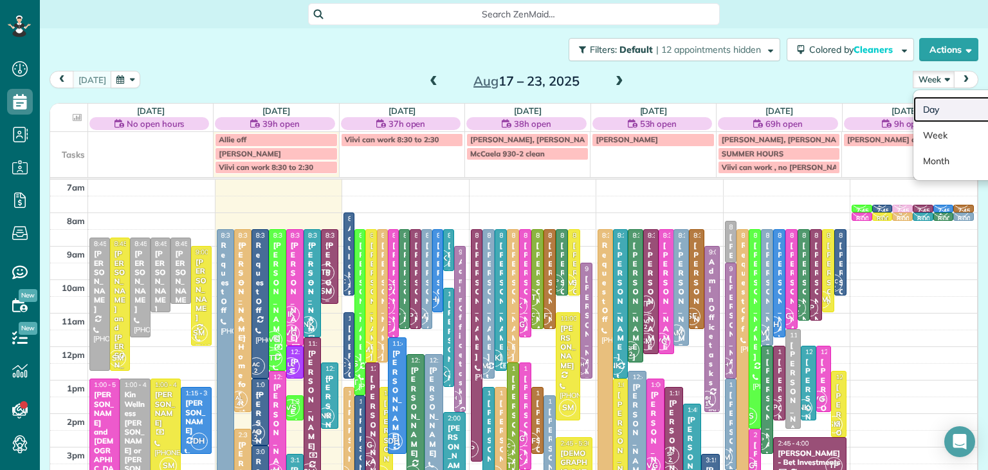
click at [928, 106] on link "Day" at bounding box center [965, 110] width 102 height 26
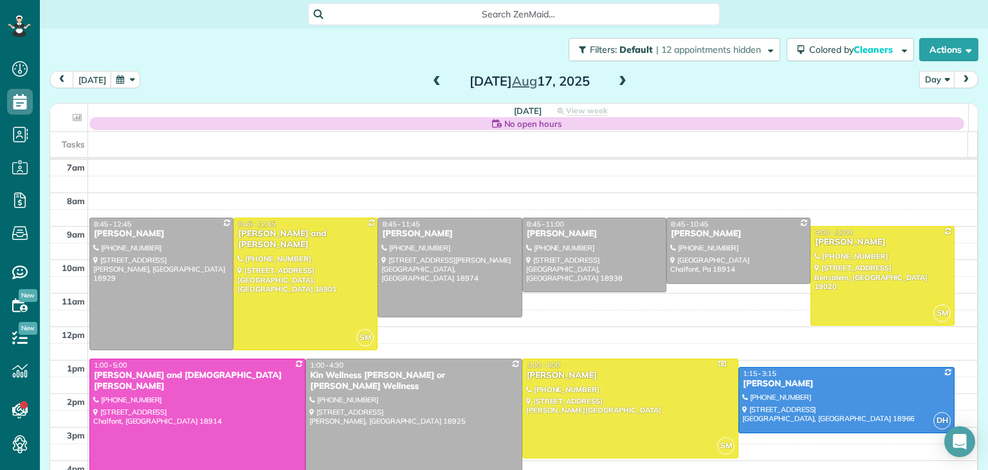
click at [616, 79] on span at bounding box center [623, 82] width 14 height 12
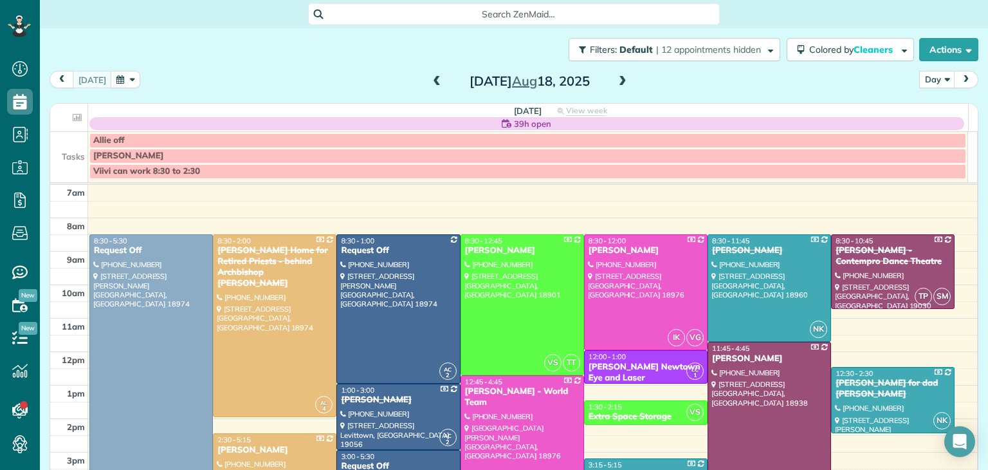
click at [616, 79] on span at bounding box center [623, 82] width 14 height 12
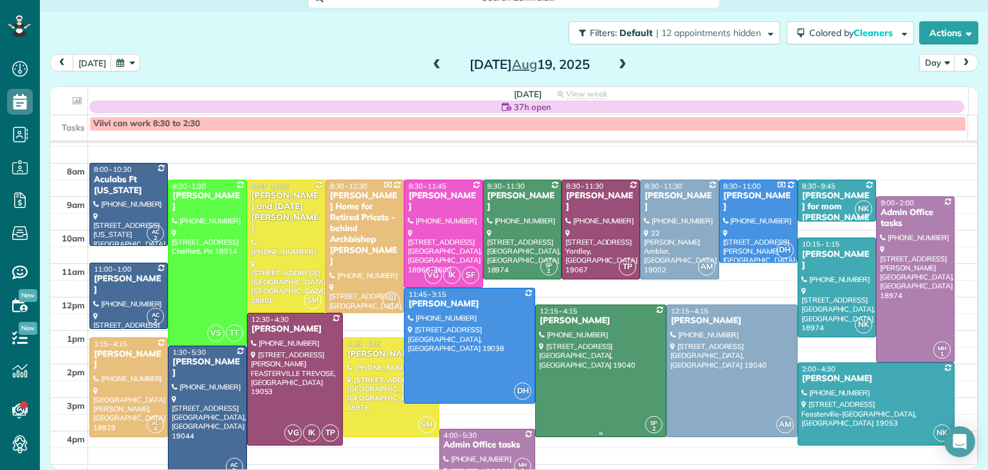
scroll to position [12, 0]
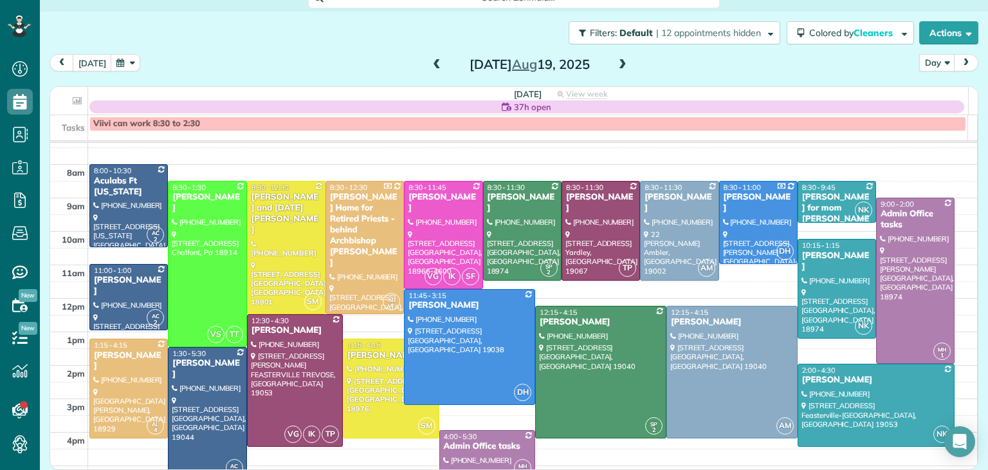
click at [617, 65] on span at bounding box center [623, 65] width 14 height 12
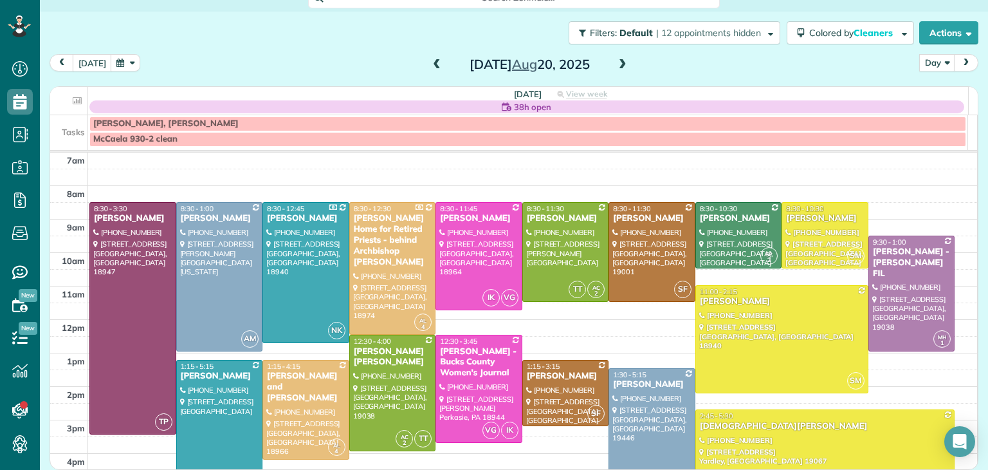
click at [617, 65] on span at bounding box center [623, 65] width 14 height 12
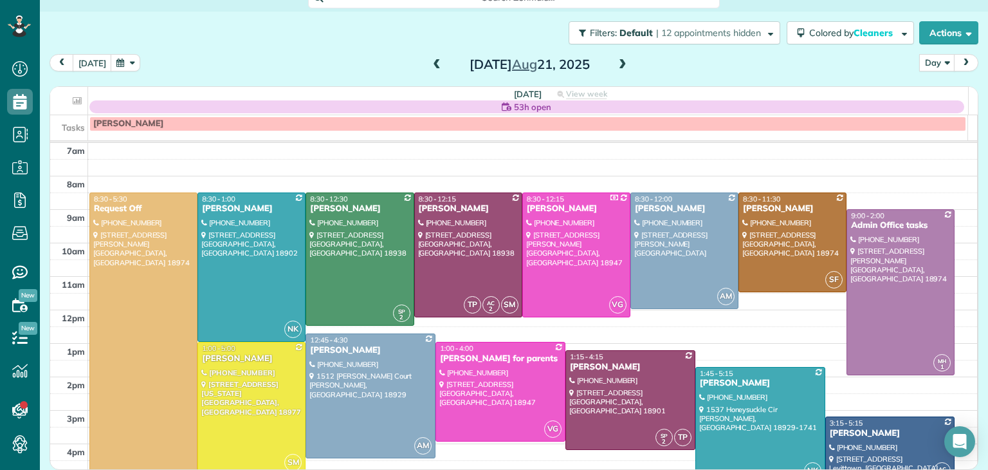
click at [617, 65] on span at bounding box center [623, 65] width 14 height 12
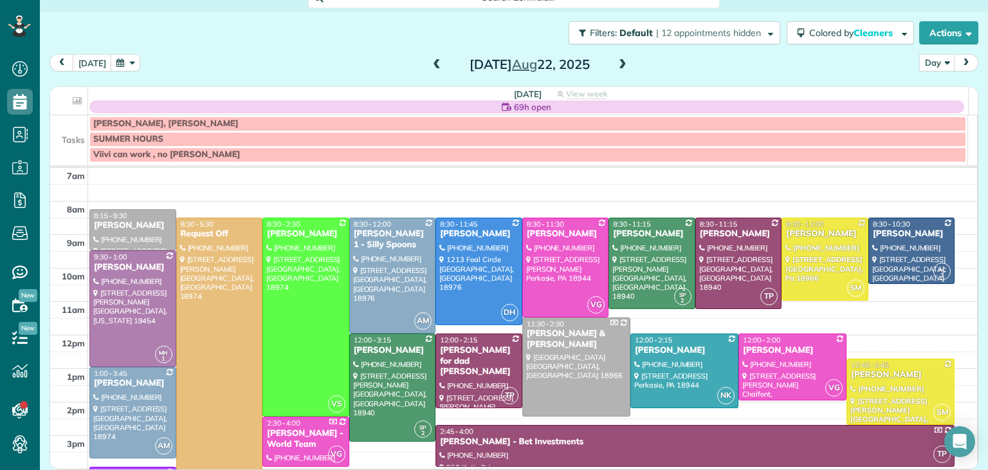
scroll to position [0, 0]
click at [617, 65] on span at bounding box center [623, 65] width 14 height 12
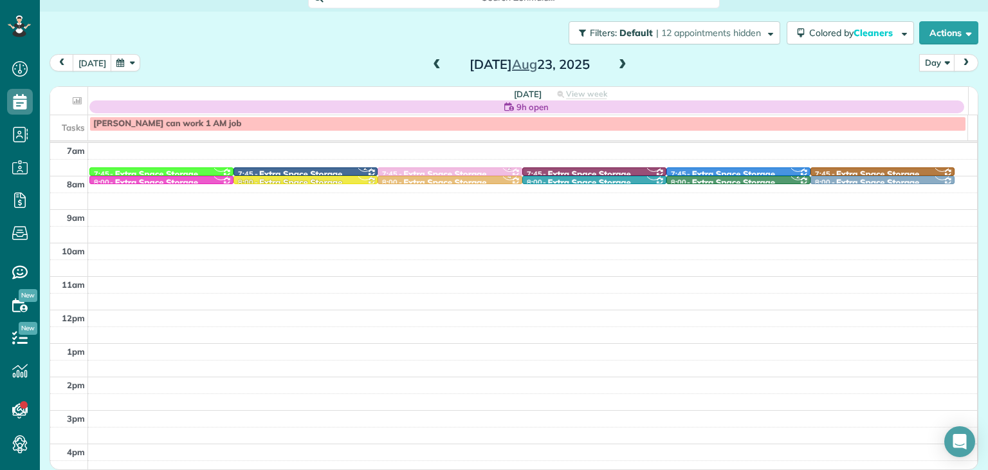
click at [433, 56] on span at bounding box center [437, 64] width 14 height 19
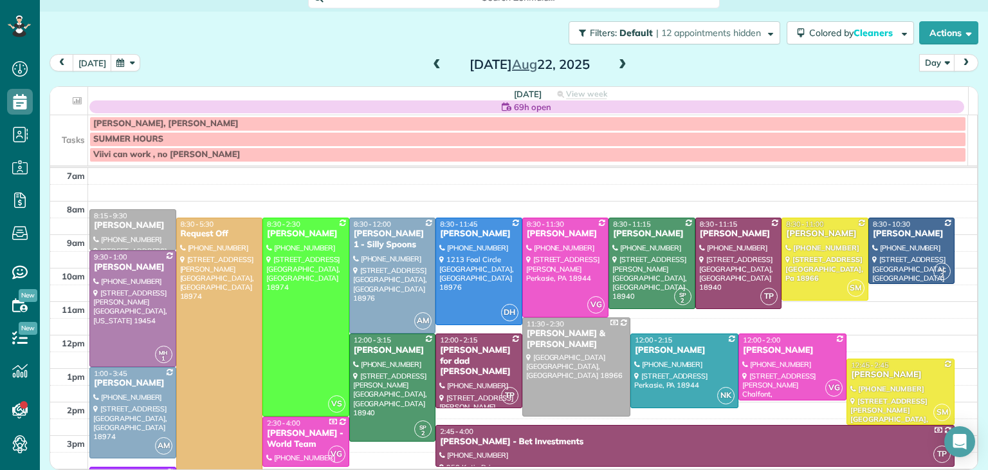
click at [433, 56] on span at bounding box center [437, 64] width 14 height 19
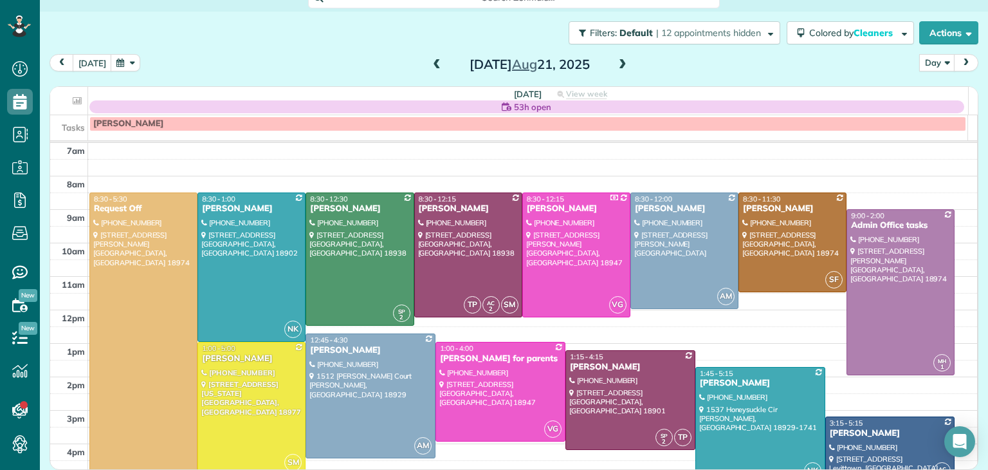
click at [433, 56] on span at bounding box center [437, 64] width 14 height 19
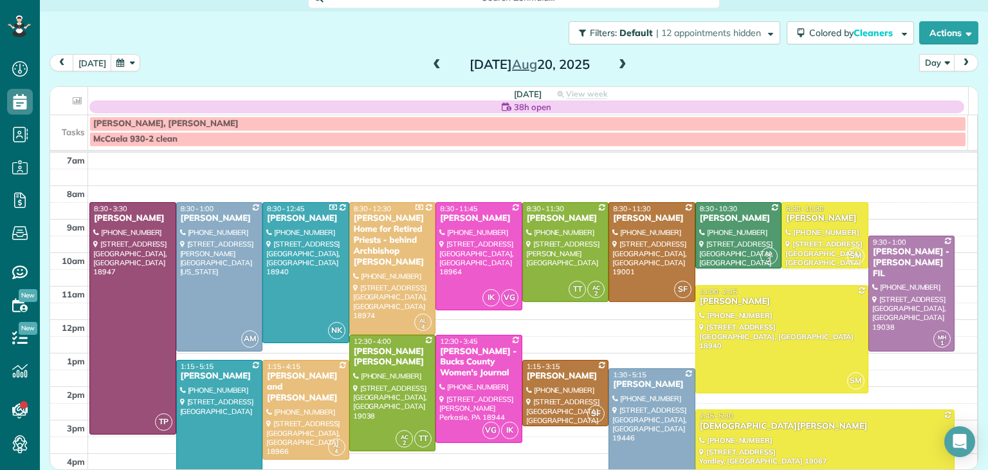
click at [433, 56] on span at bounding box center [437, 64] width 14 height 19
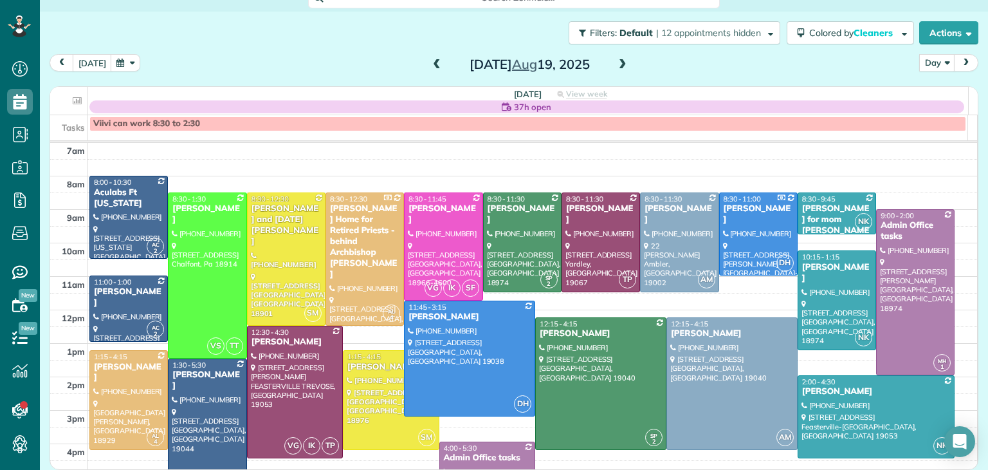
click at [433, 56] on span at bounding box center [437, 64] width 14 height 19
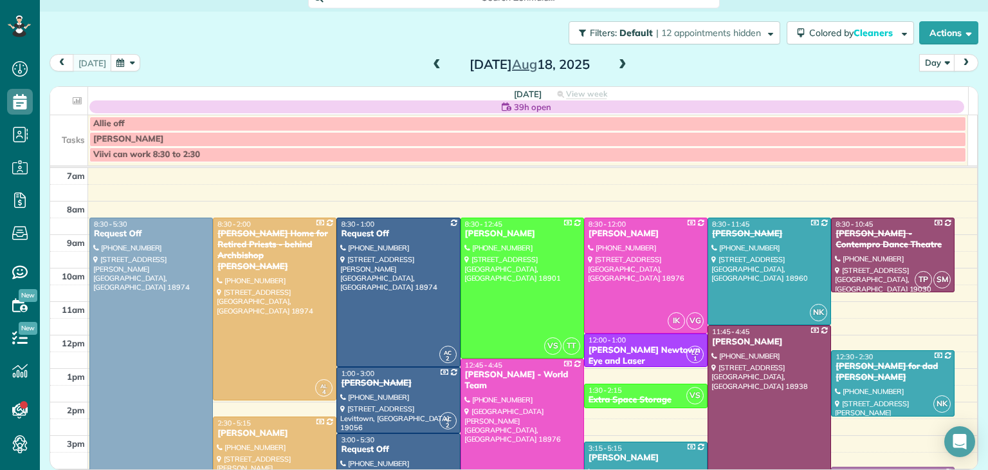
click at [616, 62] on span at bounding box center [623, 65] width 14 height 12
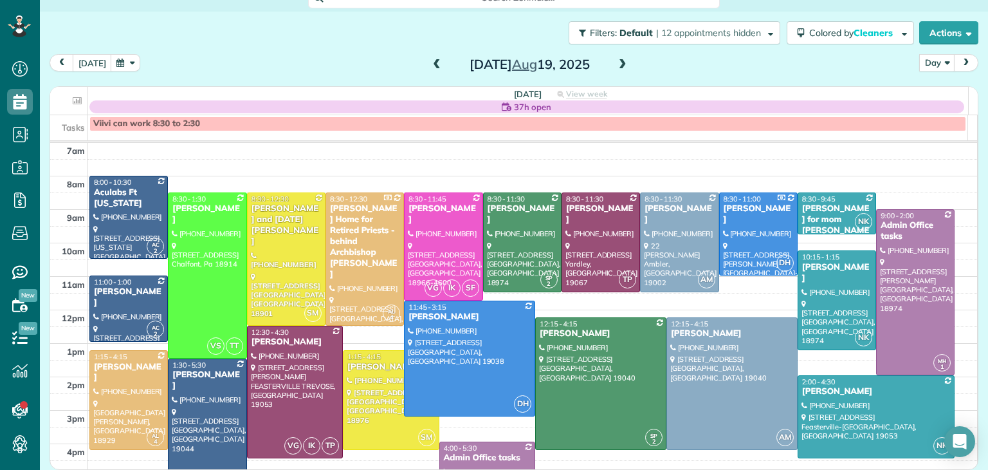
click at [616, 62] on span at bounding box center [623, 65] width 14 height 12
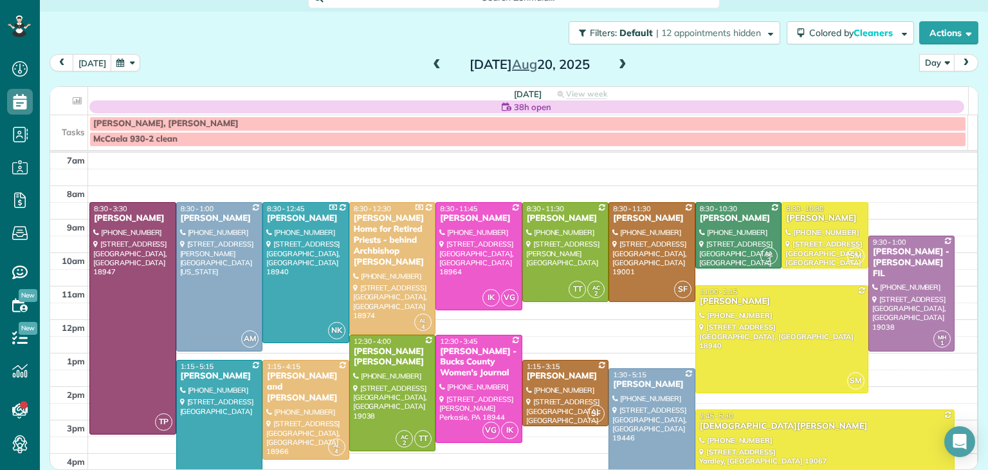
click at [616, 62] on span at bounding box center [623, 65] width 14 height 12
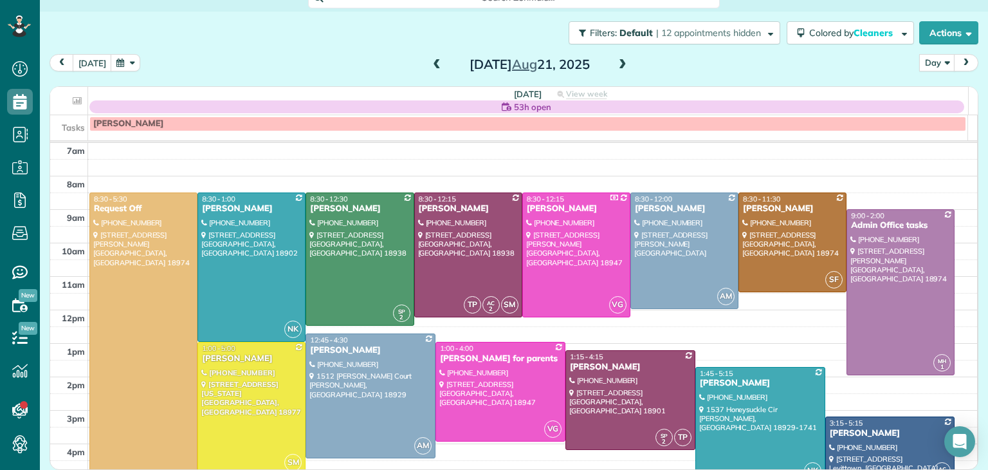
click at [616, 62] on span at bounding box center [623, 65] width 14 height 12
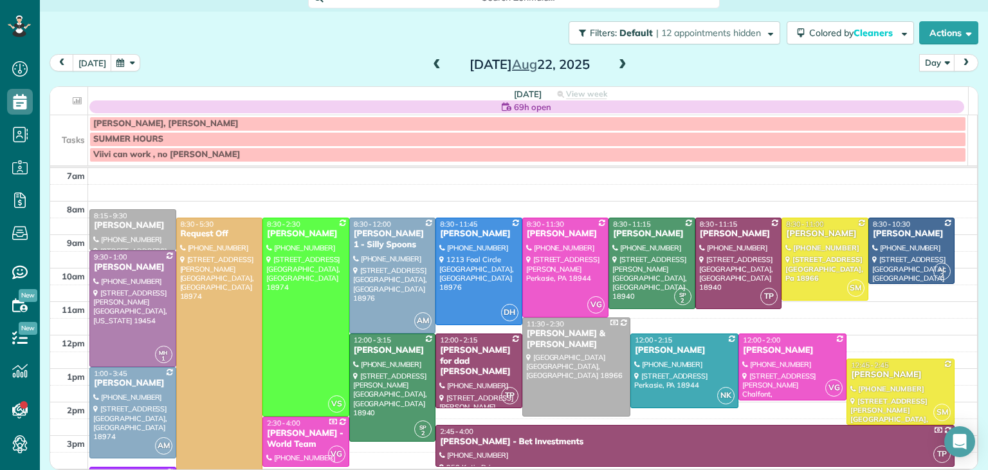
click at [619, 60] on span at bounding box center [623, 65] width 14 height 12
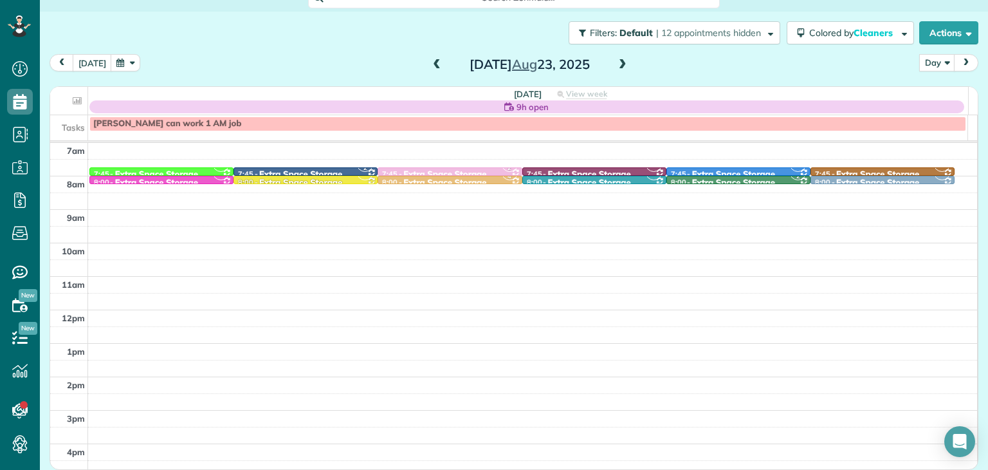
click at [427, 65] on div "[DATE]" at bounding box center [530, 64] width 206 height 21
click at [430, 64] on span at bounding box center [437, 65] width 14 height 12
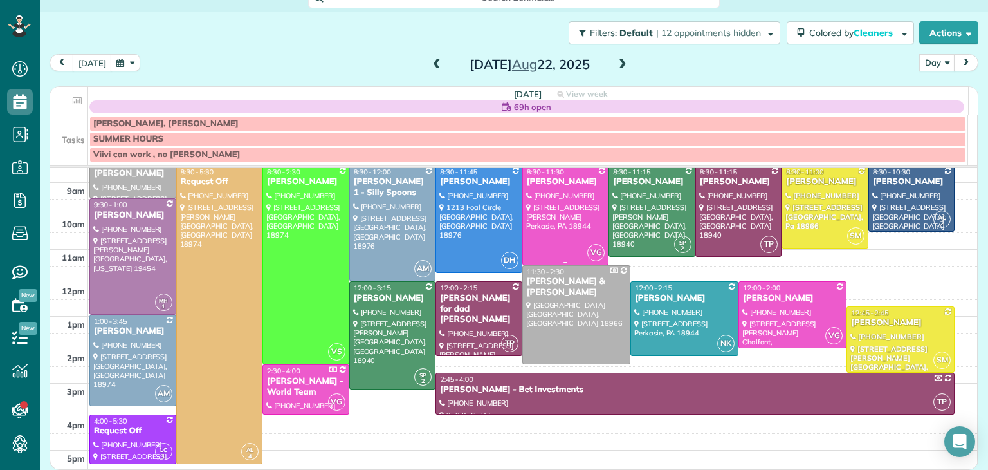
scroll to position [53, 0]
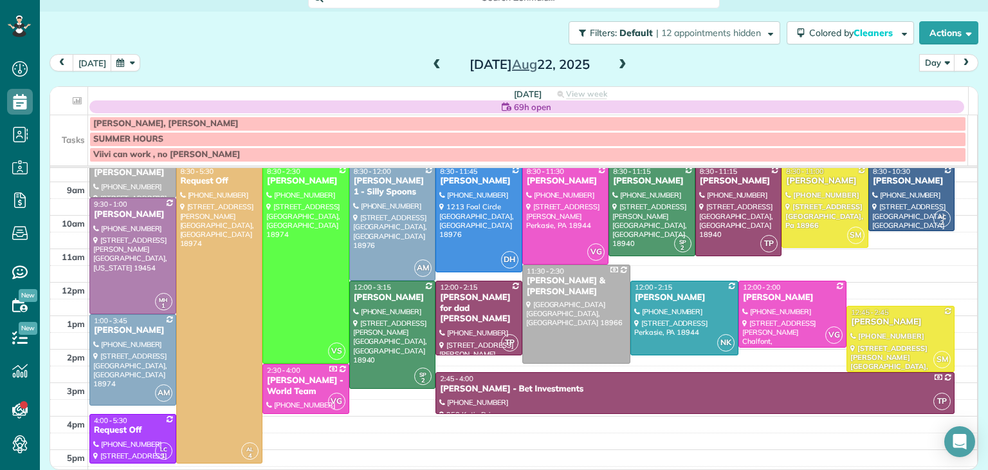
click at [430, 62] on span at bounding box center [437, 65] width 14 height 12
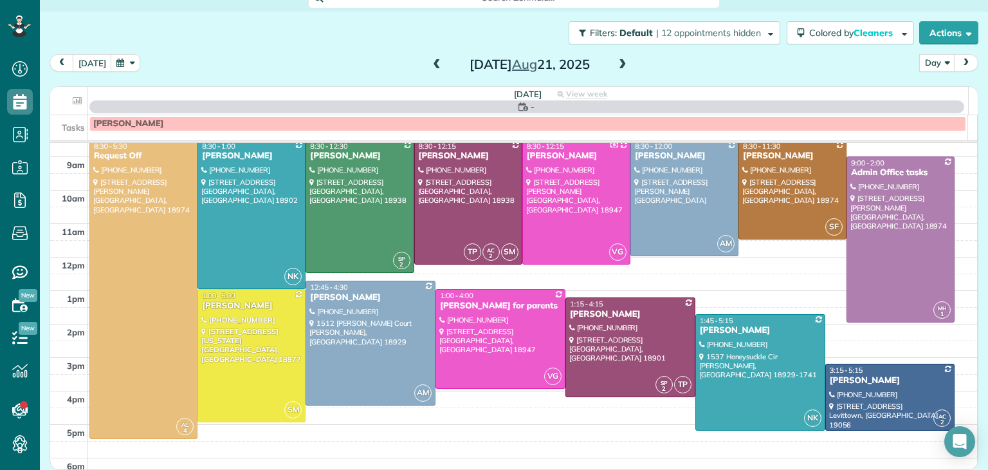
scroll to position [0, 0]
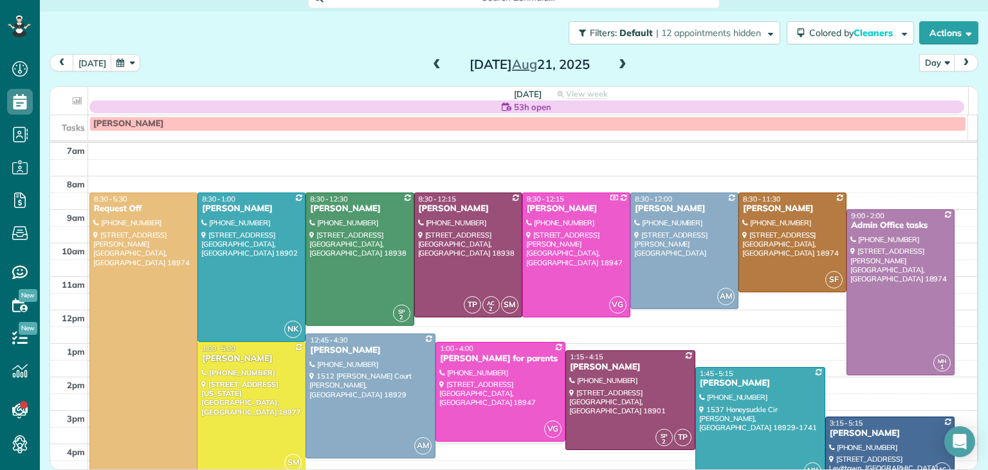
click at [430, 62] on span at bounding box center [437, 65] width 14 height 12
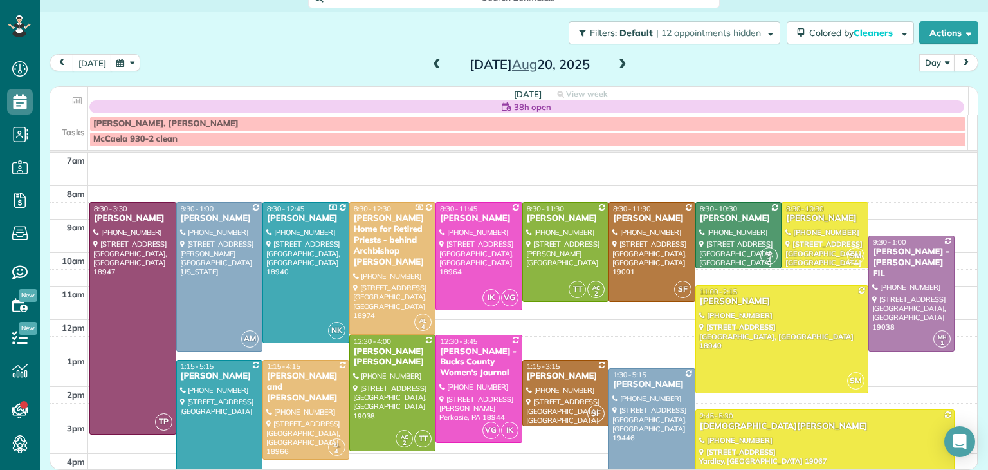
click at [430, 62] on span at bounding box center [437, 65] width 14 height 12
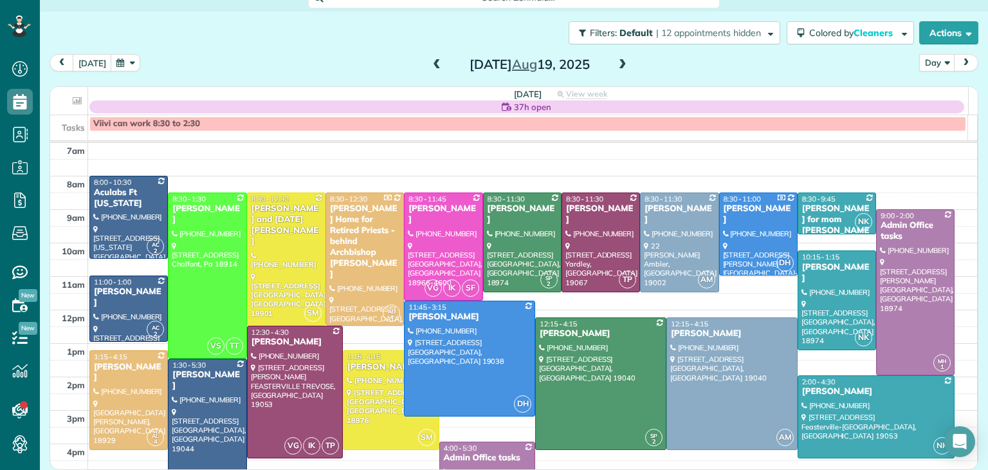
click at [430, 62] on span at bounding box center [437, 65] width 14 height 12
